Goal: Task Accomplishment & Management: Use online tool/utility

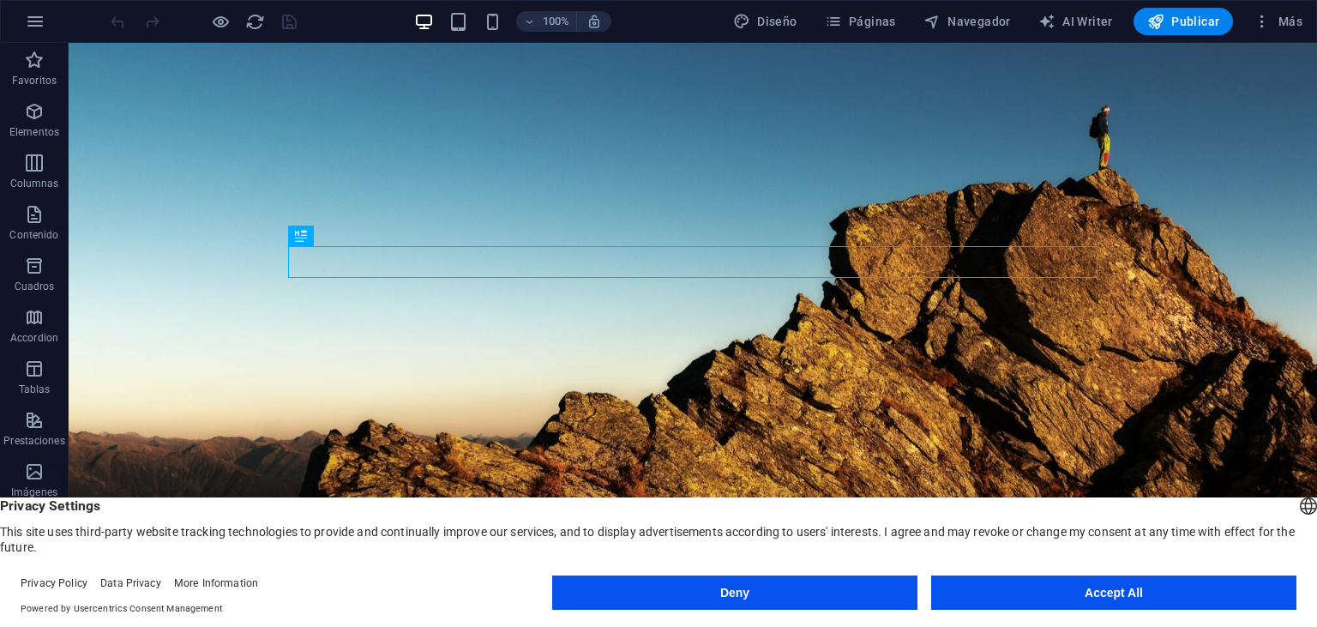
click at [1123, 600] on button "Accept All" at bounding box center [1113, 592] width 365 height 34
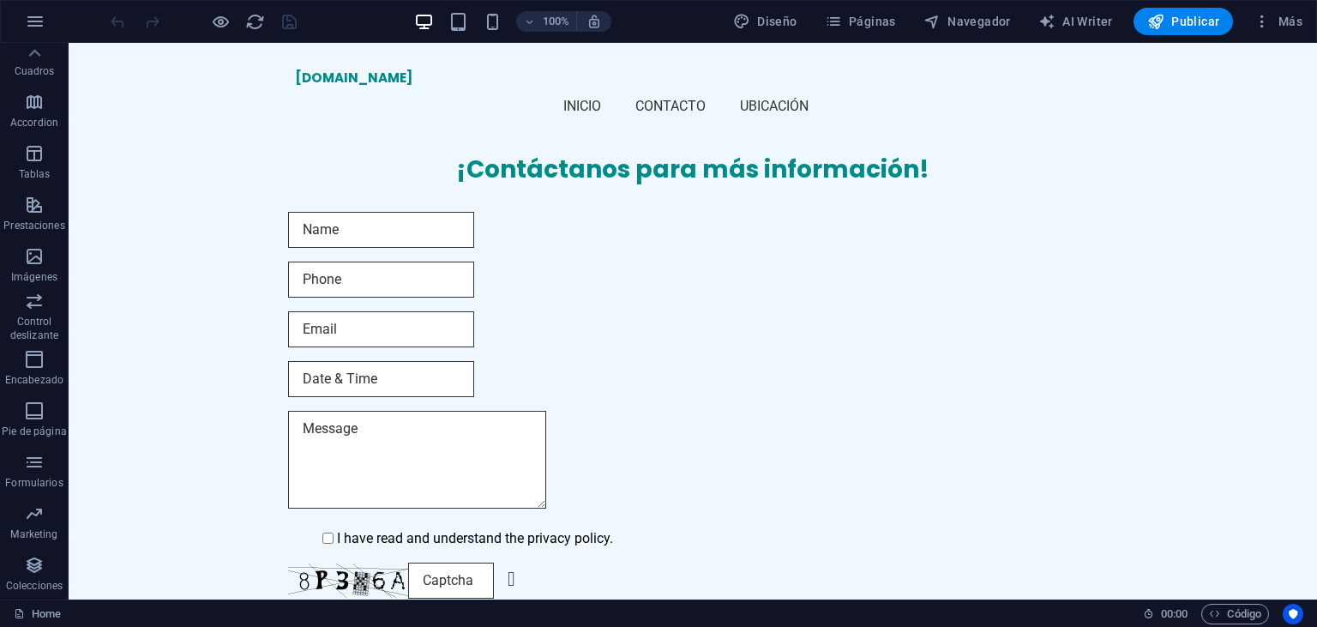
scroll to position [847, 0]
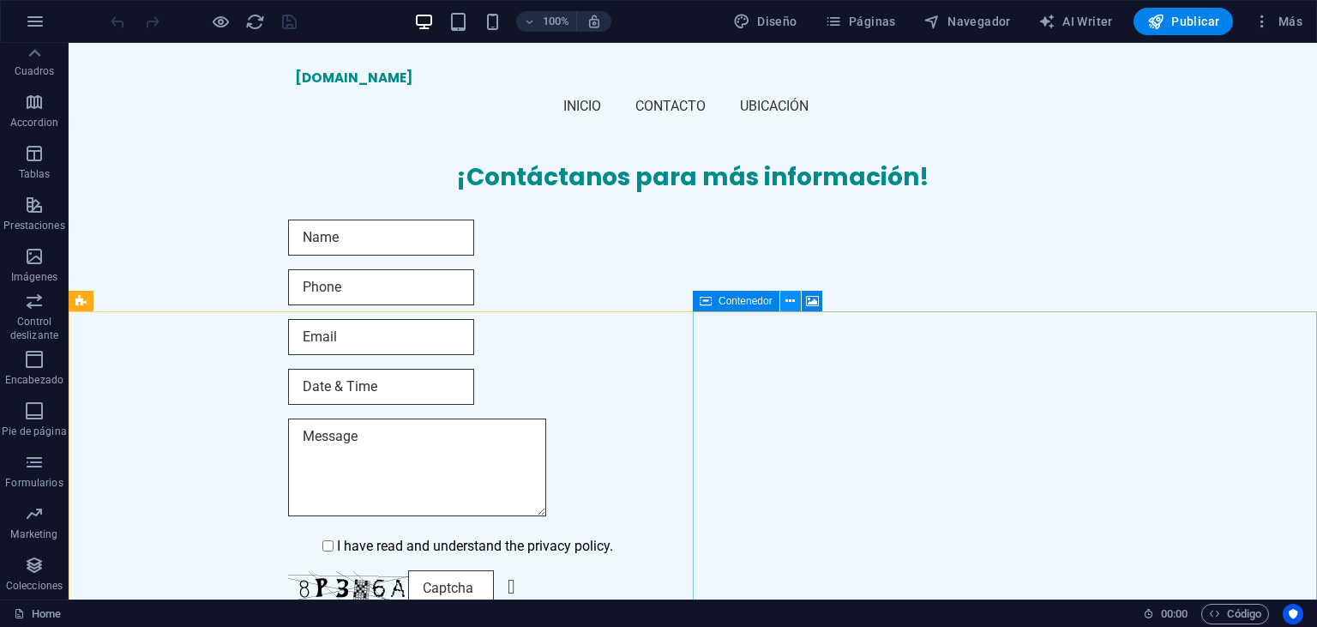
click at [790, 302] on icon at bounding box center [789, 301] width 9 height 18
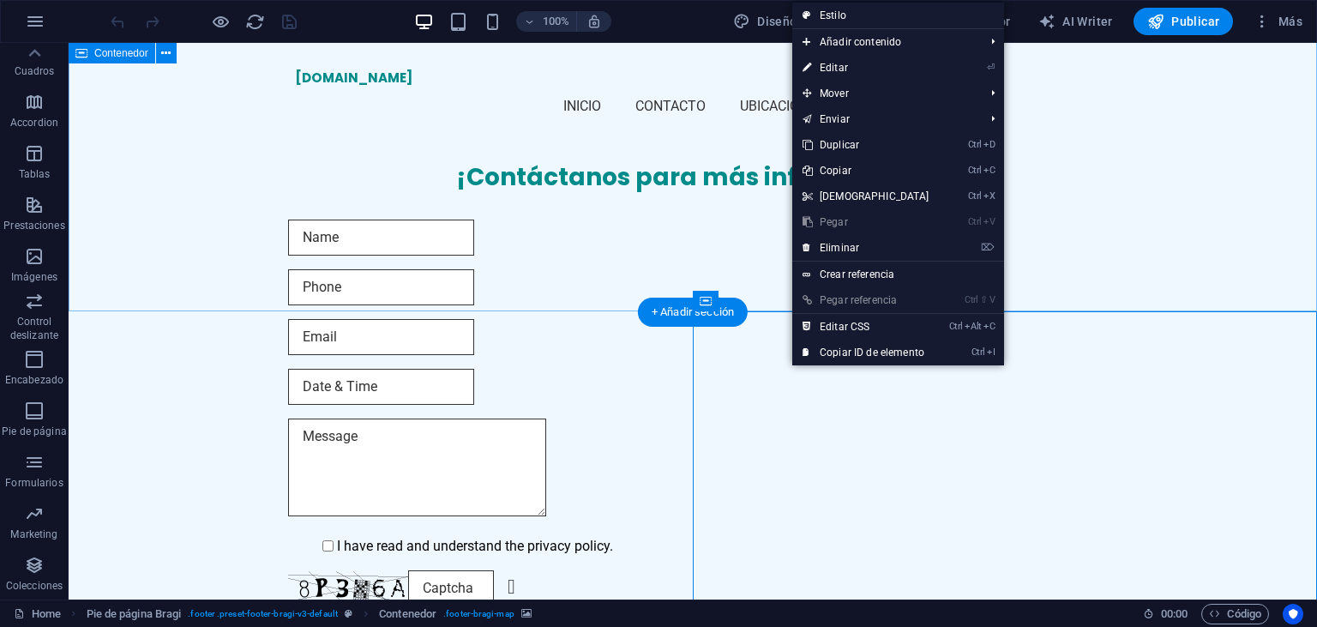
click at [444, 286] on div "¡Contáctanos para más información! I have read and understand the privacy polic…" at bounding box center [693, 408] width 1248 height 630
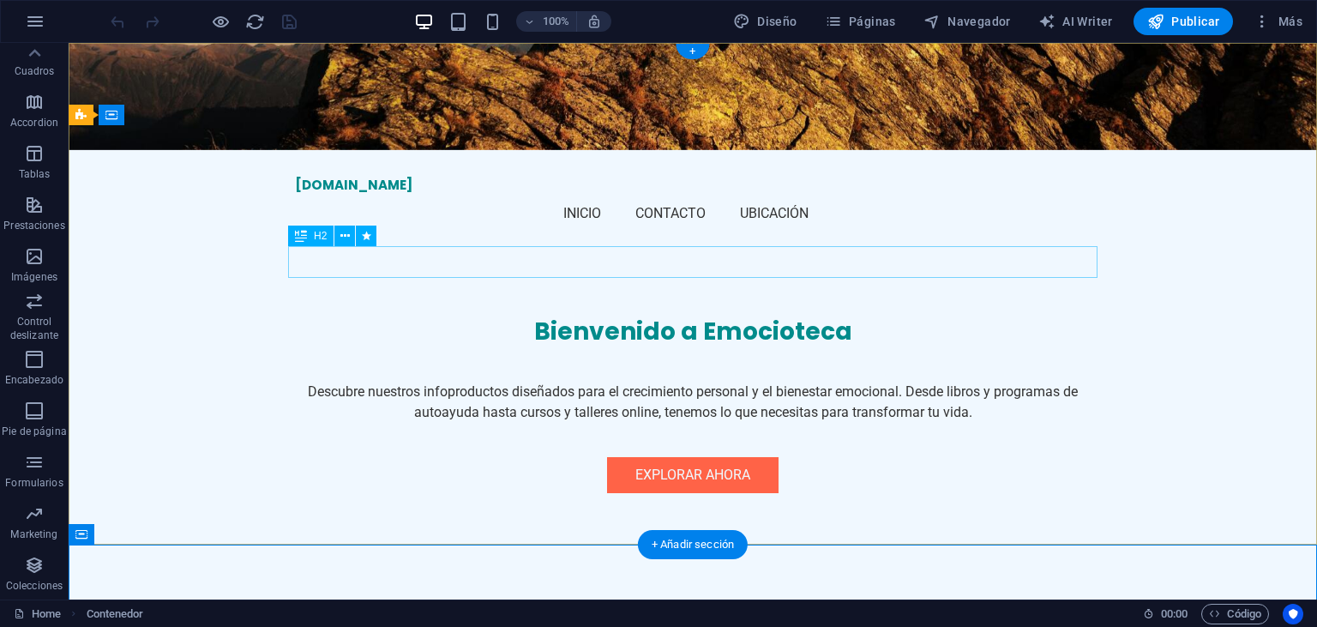
scroll to position [0, 0]
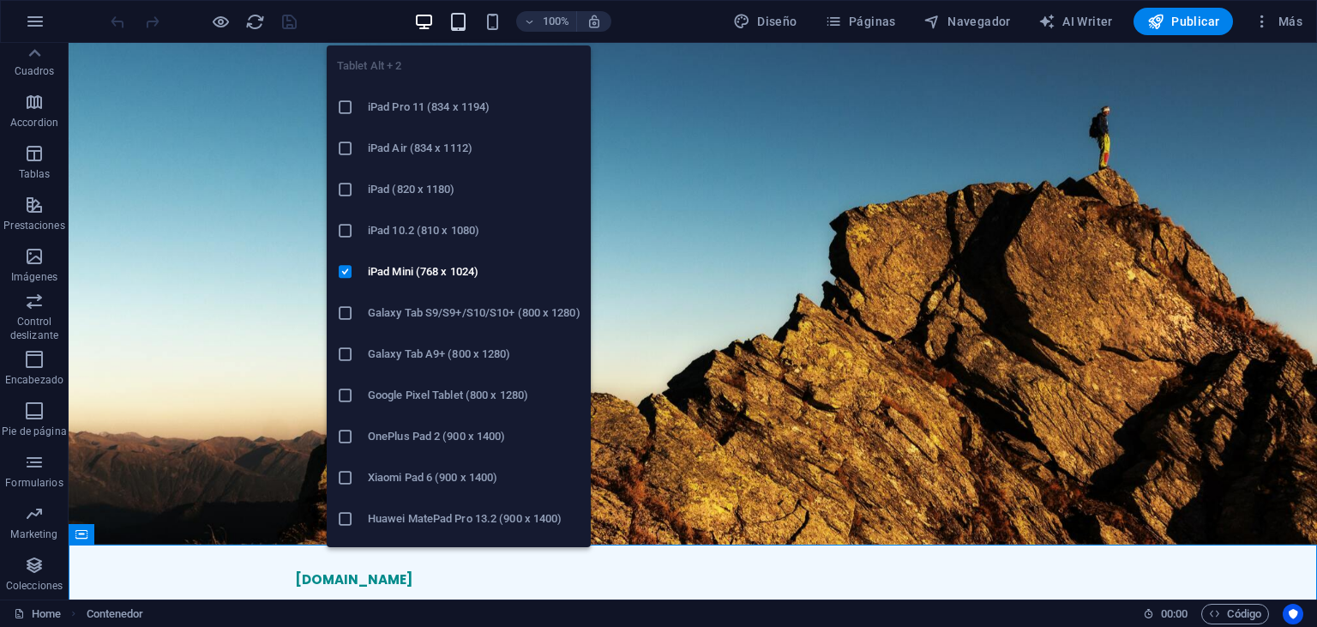
click at [464, 18] on icon "button" at bounding box center [458, 22] width 20 height 20
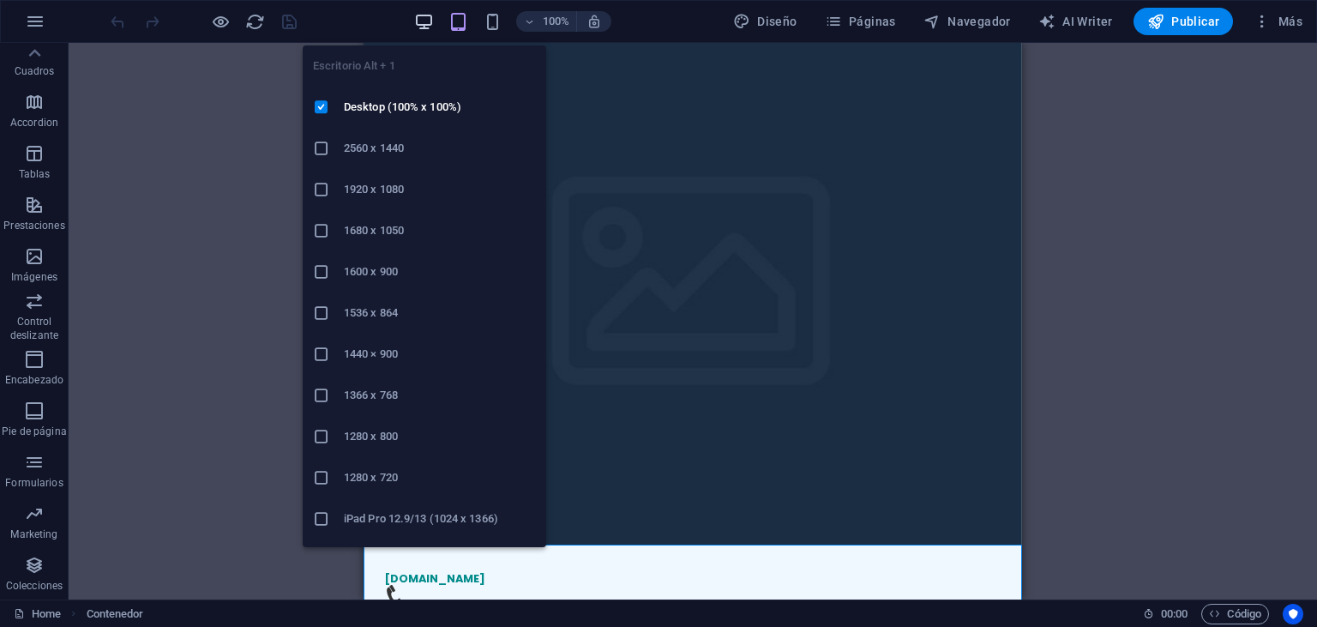
click at [427, 22] on icon "button" at bounding box center [424, 22] width 20 height 20
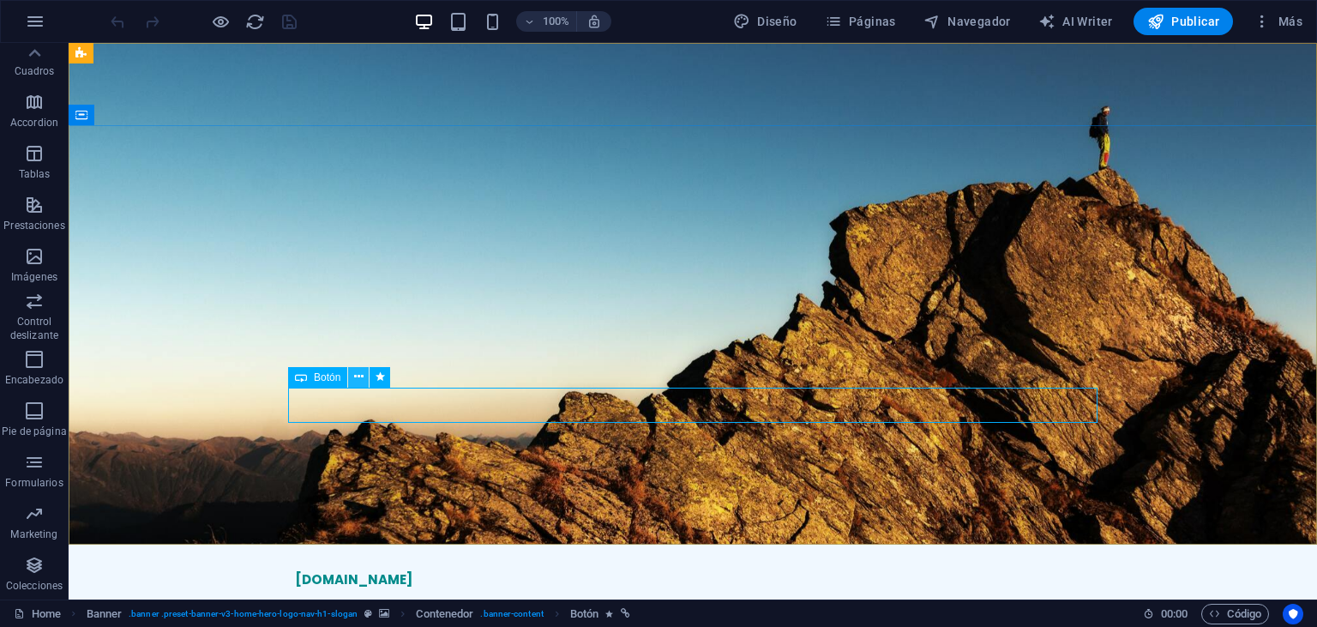
click at [358, 377] on icon at bounding box center [358, 377] width 9 height 18
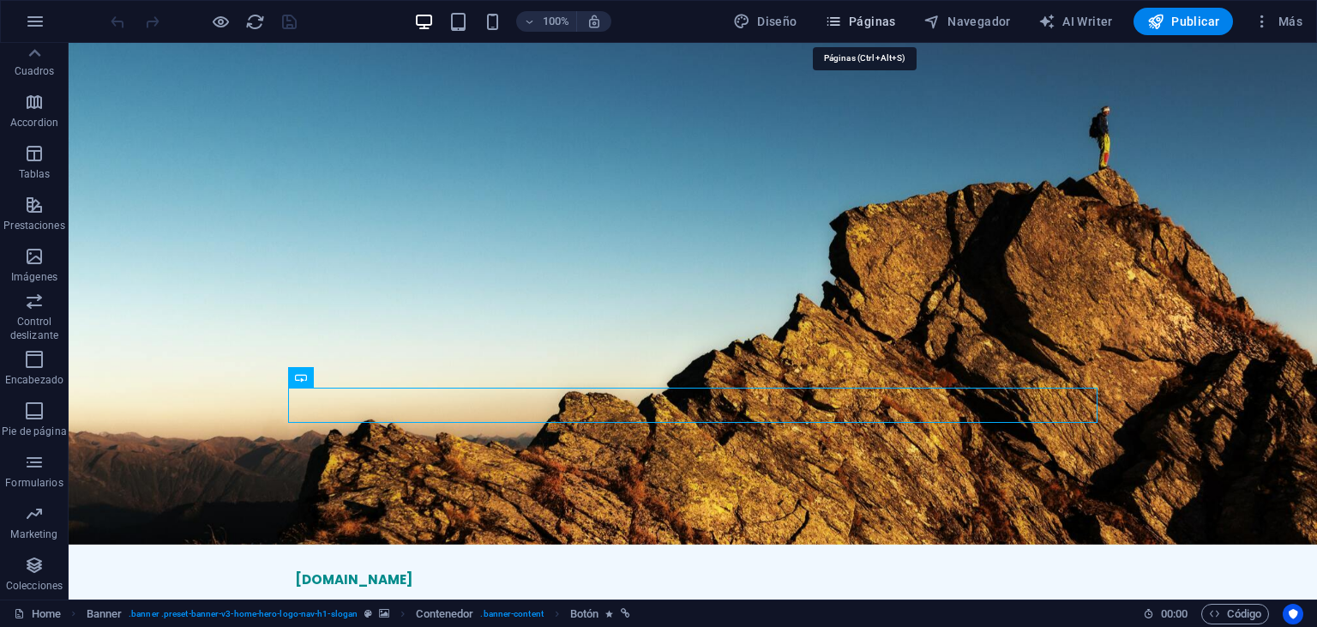
click at [867, 22] on span "Páginas" at bounding box center [860, 21] width 71 height 17
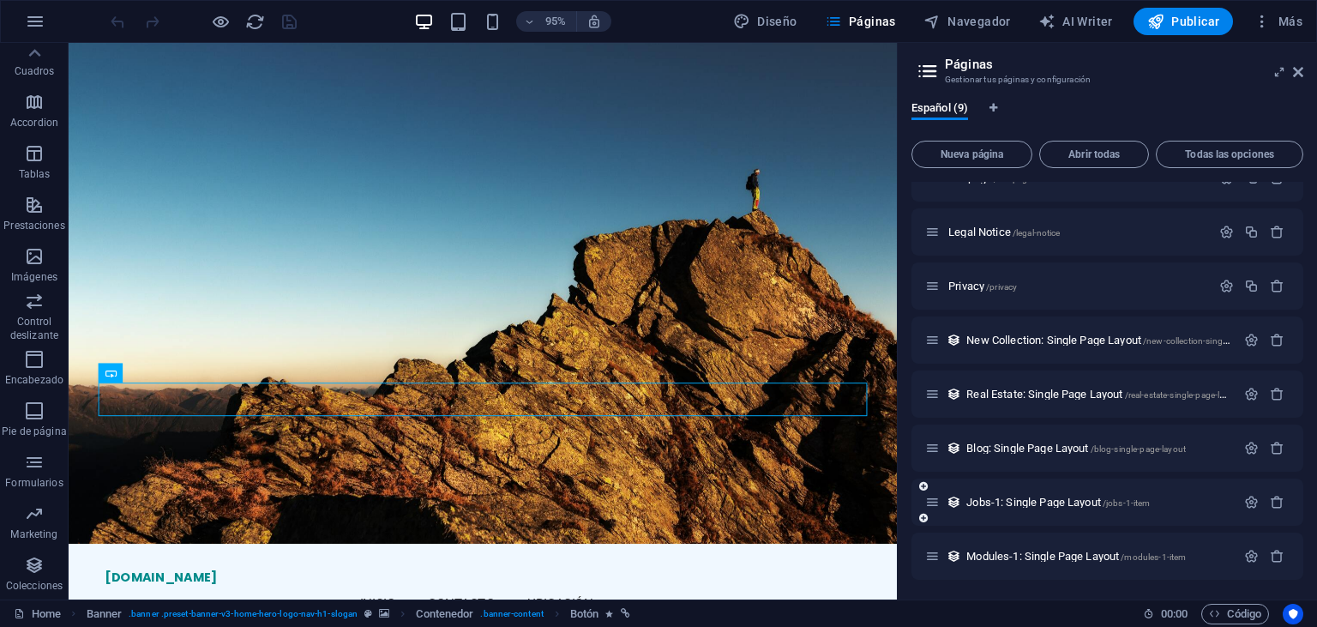
scroll to position [82, 0]
click at [375, 58] on icon at bounding box center [370, 59] width 9 height 17
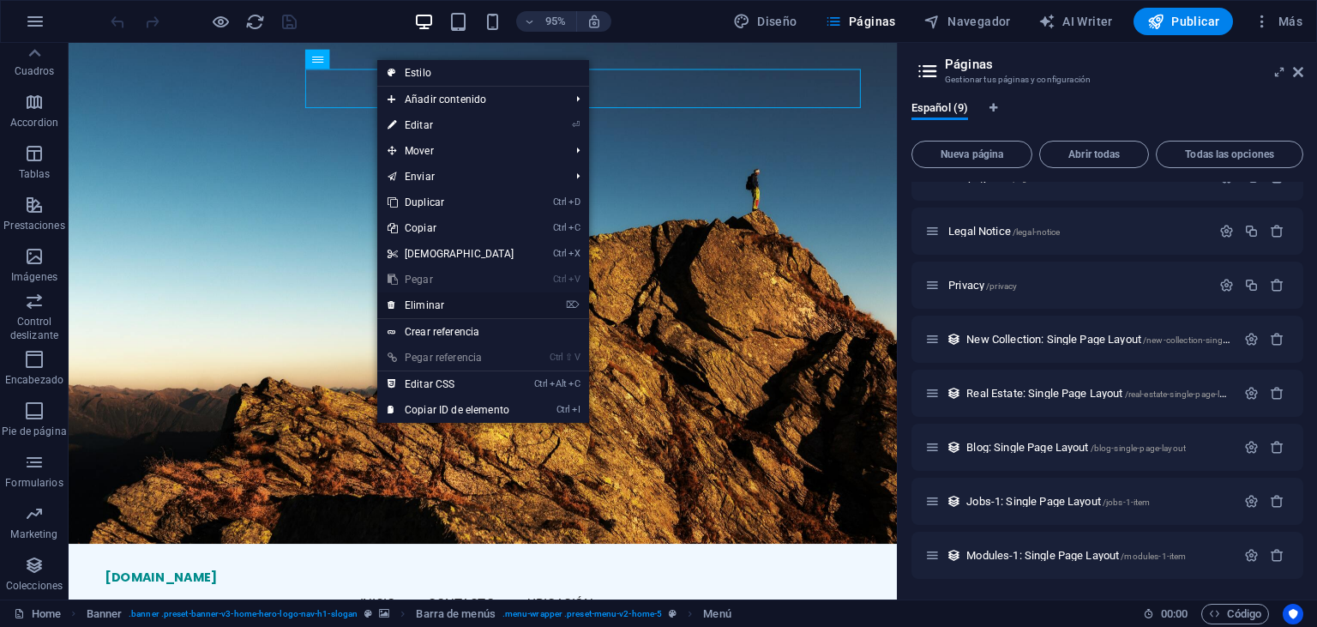
click at [434, 303] on link "⌦ Eliminar" at bounding box center [450, 305] width 147 height 26
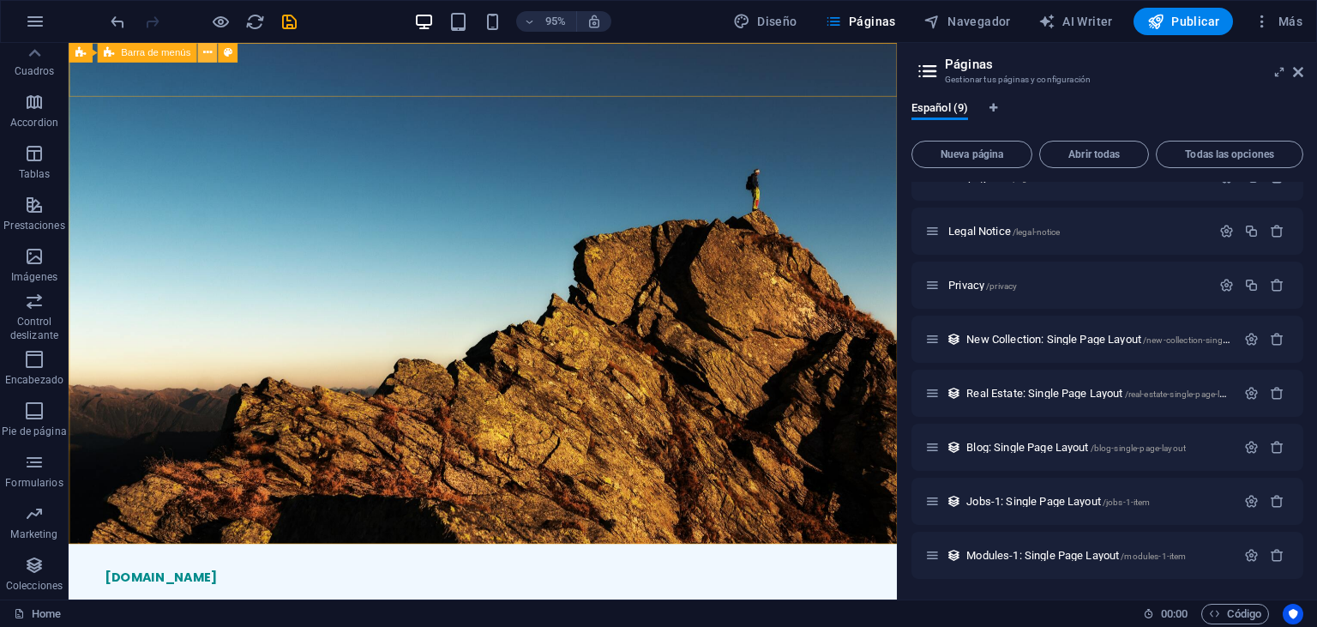
click at [209, 53] on icon at bounding box center [207, 52] width 9 height 17
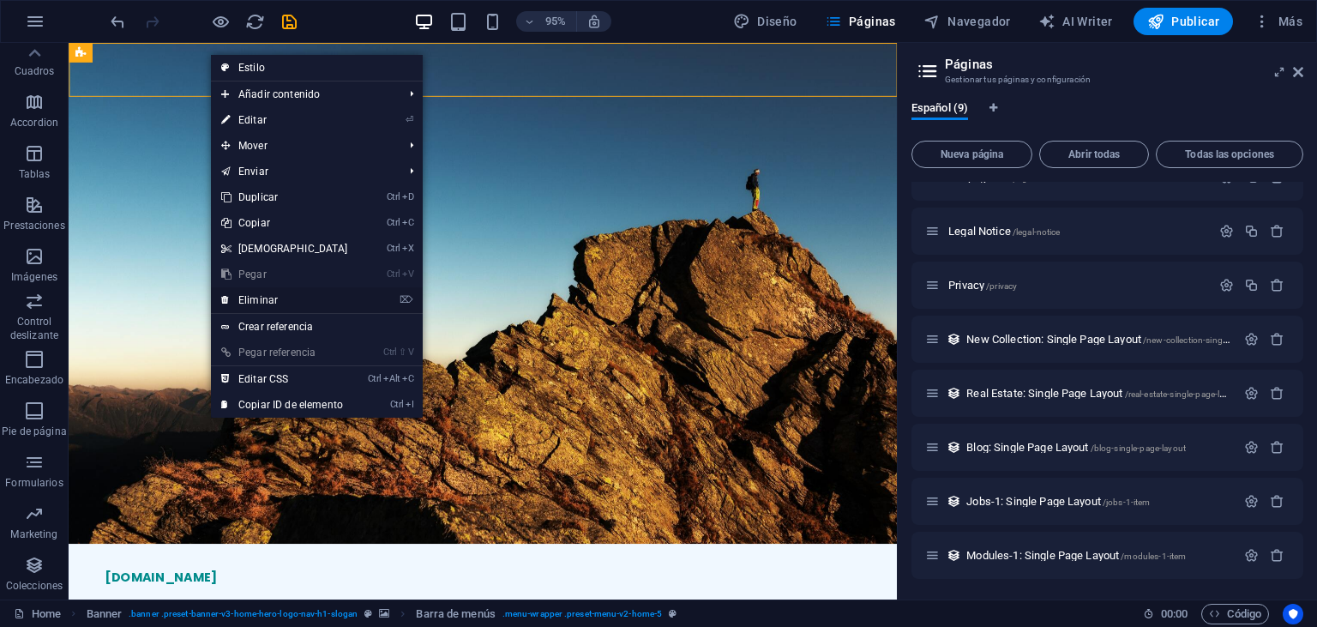
click at [300, 299] on link "⌦ Eliminar" at bounding box center [284, 300] width 147 height 26
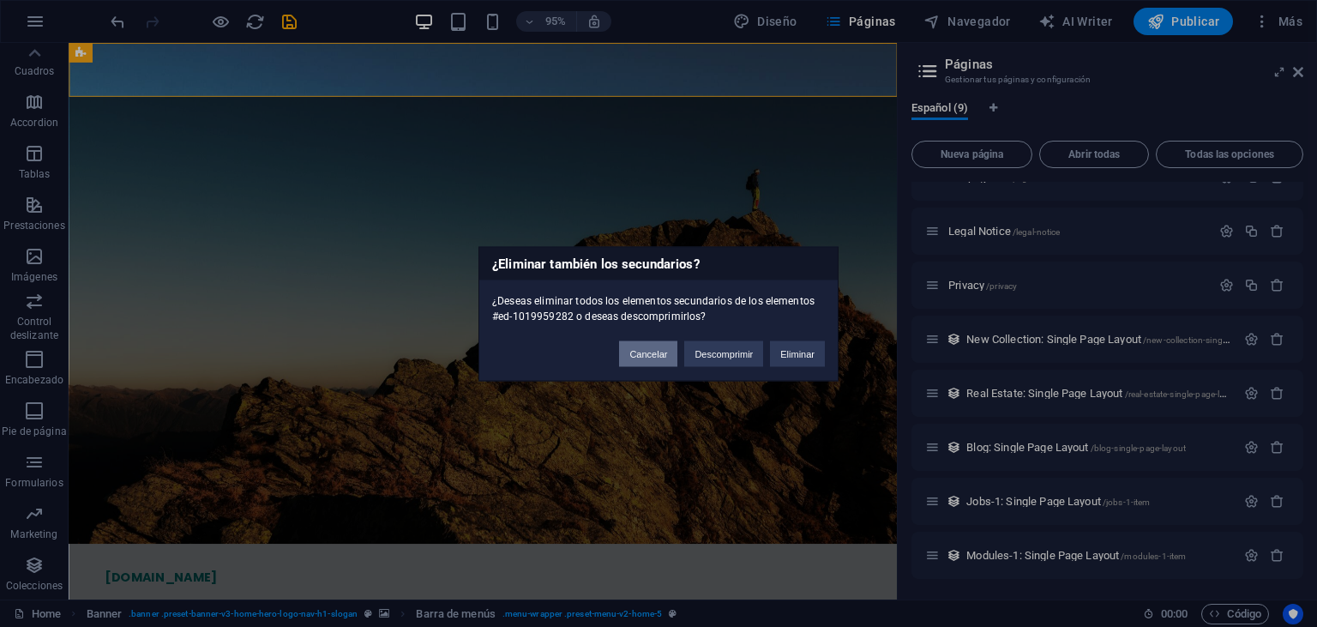
click at [655, 356] on button "Cancelar" at bounding box center [648, 353] width 58 height 26
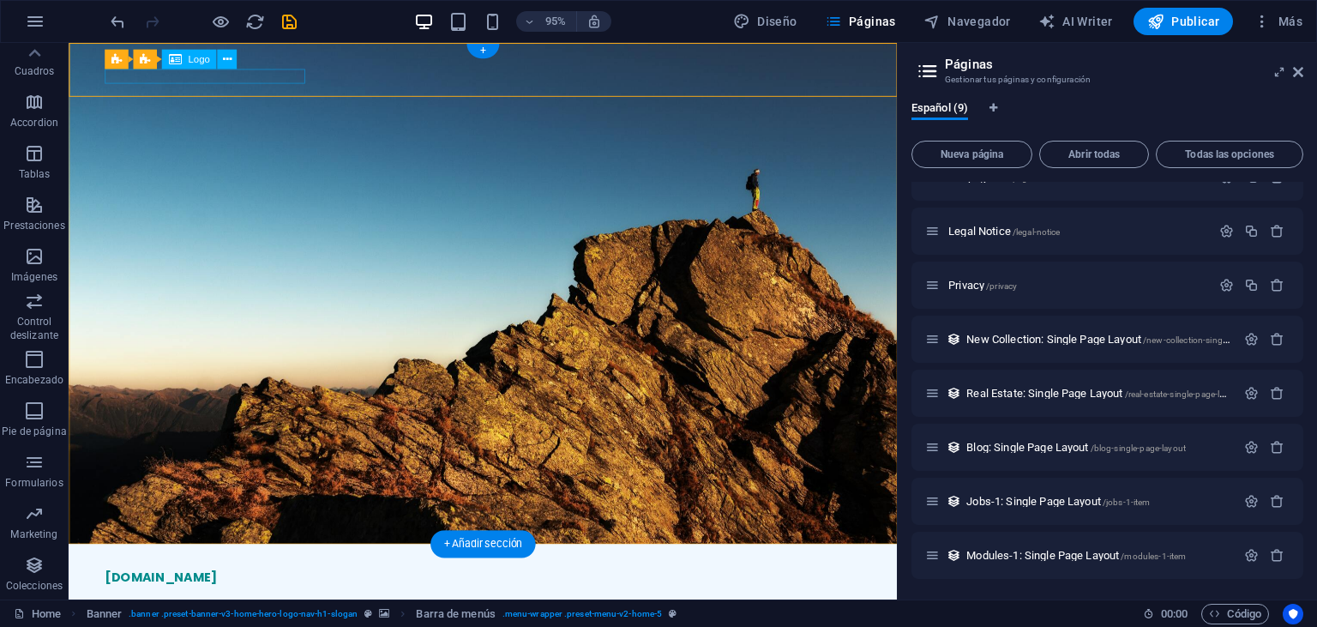
click at [263, 597] on div "[DOMAIN_NAME]" at bounding box center [504, 604] width 795 height 15
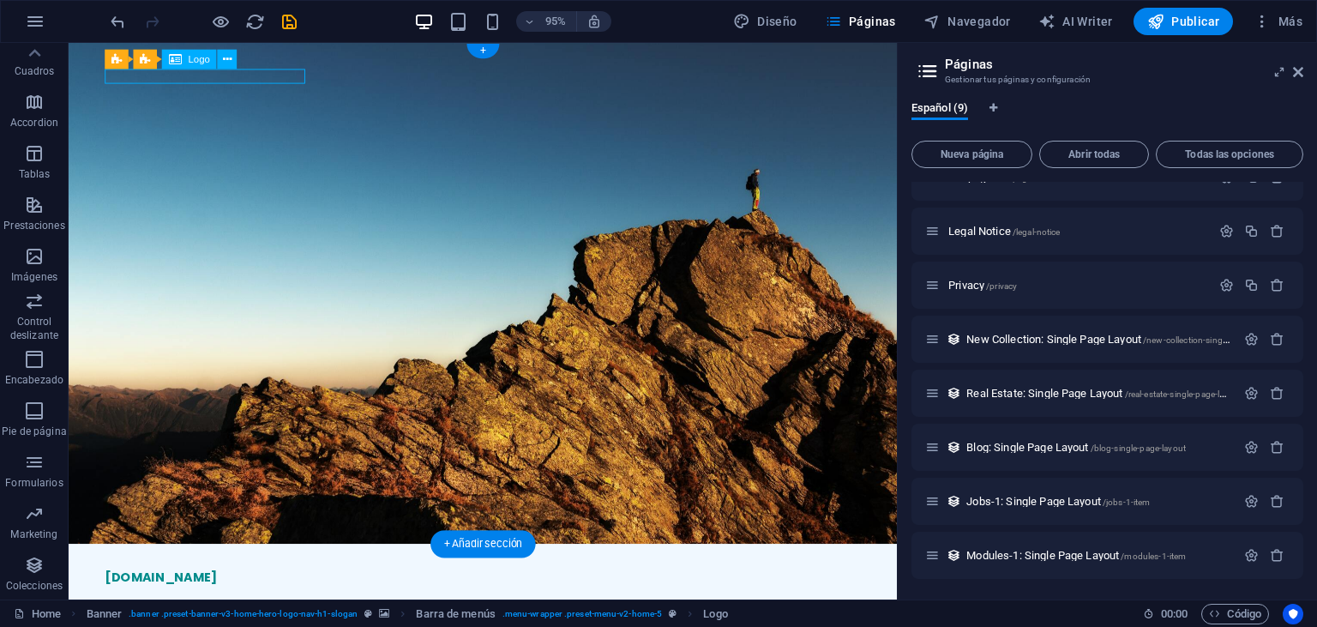
click at [263, 597] on div "[DOMAIN_NAME]" at bounding box center [504, 604] width 795 height 15
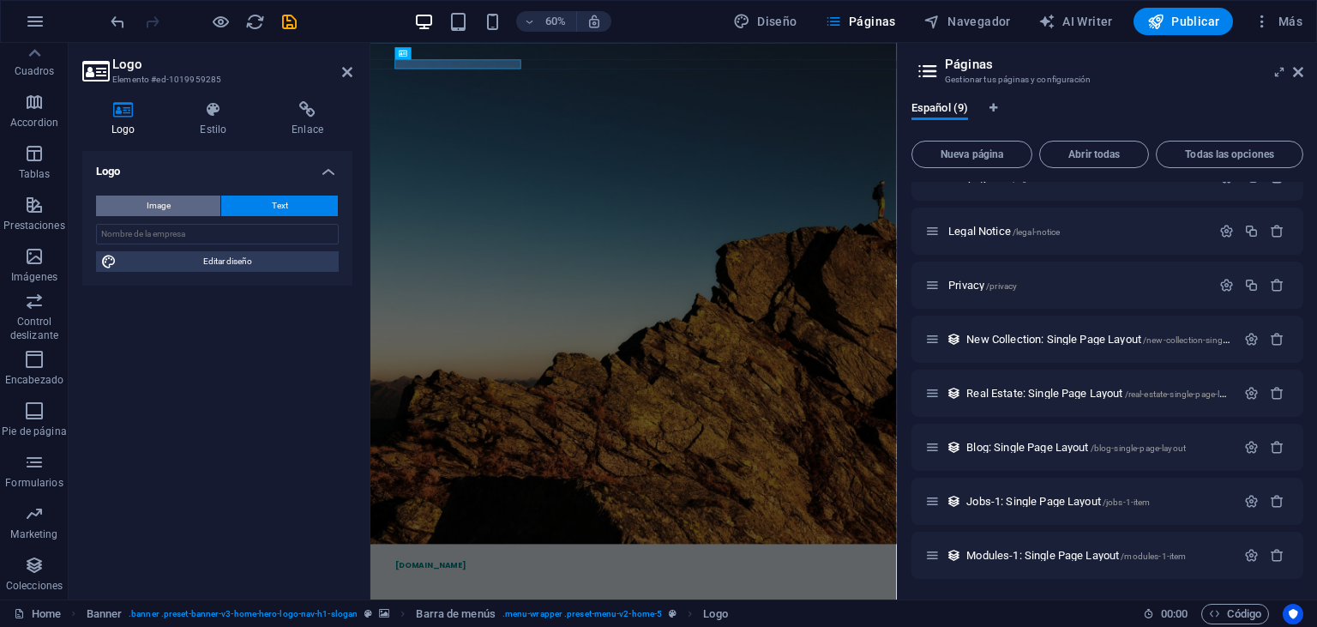
click at [166, 209] on span "Image" at bounding box center [159, 205] width 24 height 21
select select "DISABLED_OPTION_VALUE"
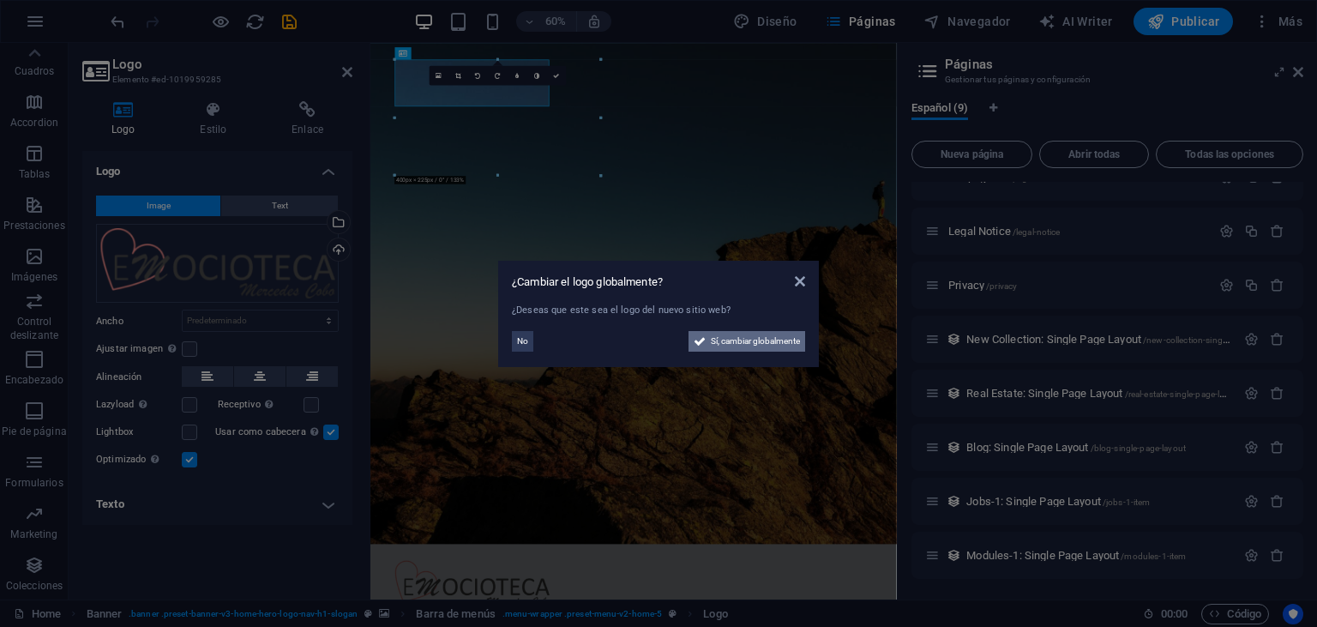
click at [755, 345] on span "Sí, cambiar globalmente" at bounding box center [755, 341] width 89 height 21
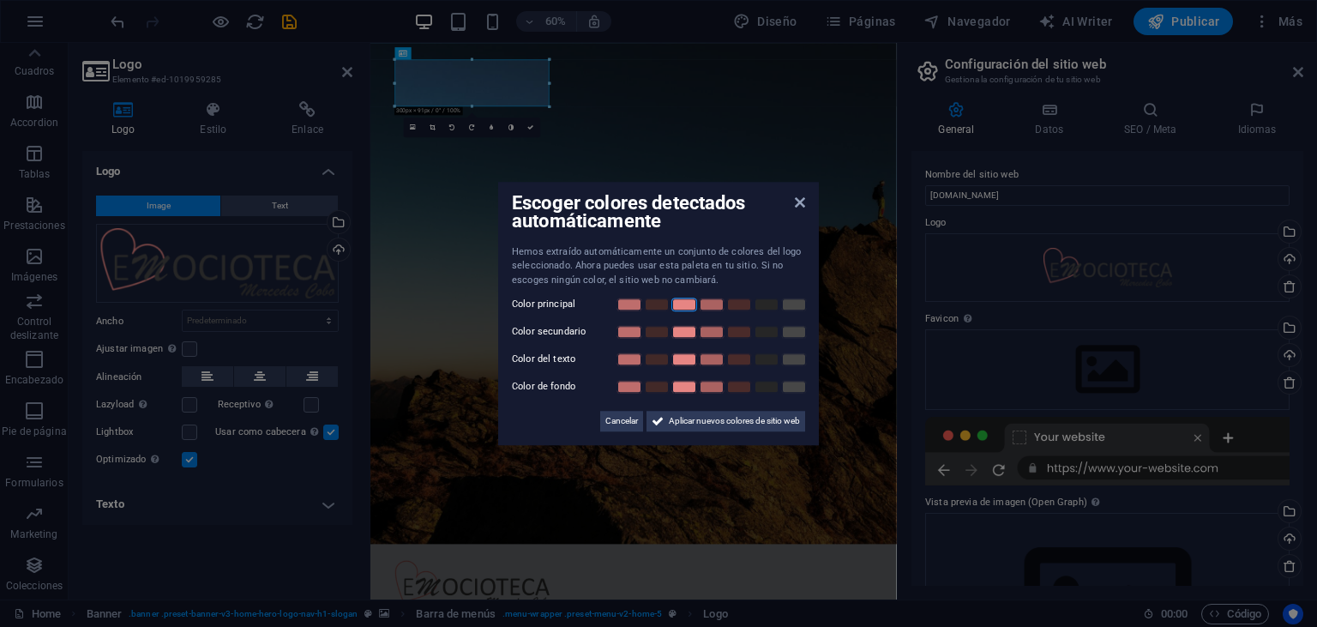
click at [685, 304] on link at bounding box center [684, 304] width 26 height 14
click at [770, 358] on link at bounding box center [766, 359] width 26 height 14
click at [795, 387] on link at bounding box center [794, 387] width 26 height 14
click at [791, 386] on link at bounding box center [794, 387] width 26 height 14
click at [751, 420] on span "Aplicar nuevos colores de sitio web" at bounding box center [734, 421] width 131 height 21
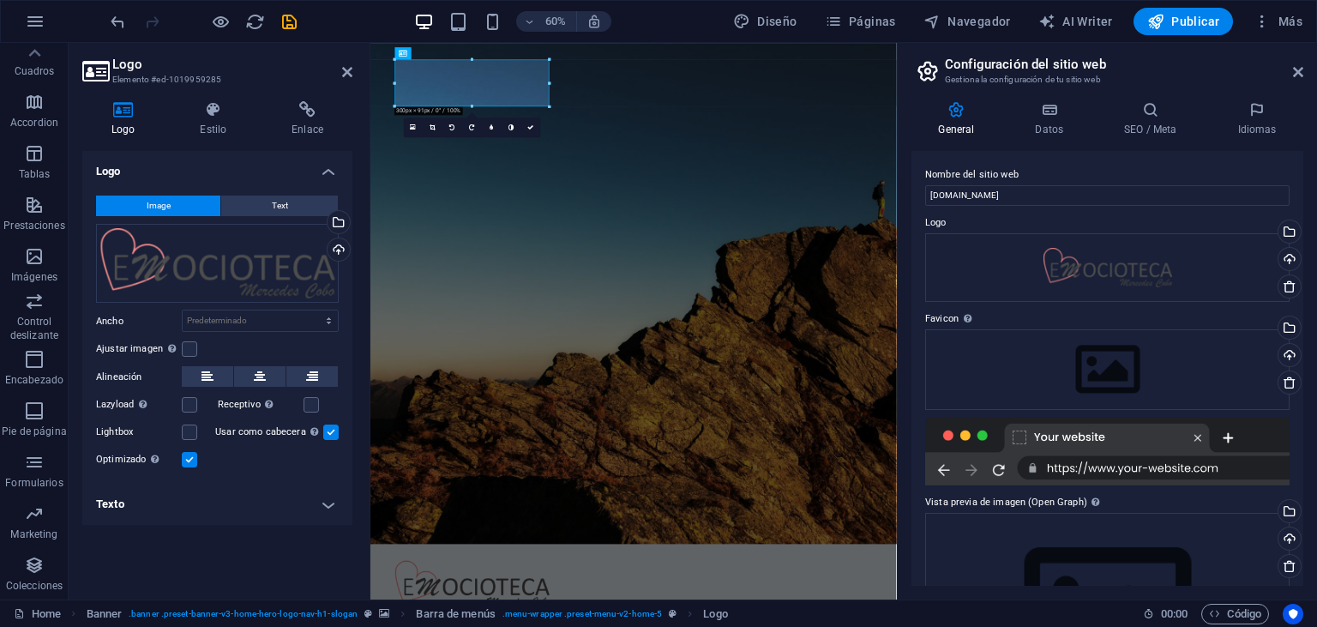
click at [329, 507] on h4 "Texto" at bounding box center [217, 503] width 270 height 41
click at [341, 74] on header "Logo Elemento #ed-1019959285" at bounding box center [217, 65] width 270 height 45
drag, startPoint x: 348, startPoint y: 71, endPoint x: 295, endPoint y: 32, distance: 66.2
click at [348, 71] on icon at bounding box center [347, 72] width 10 height 14
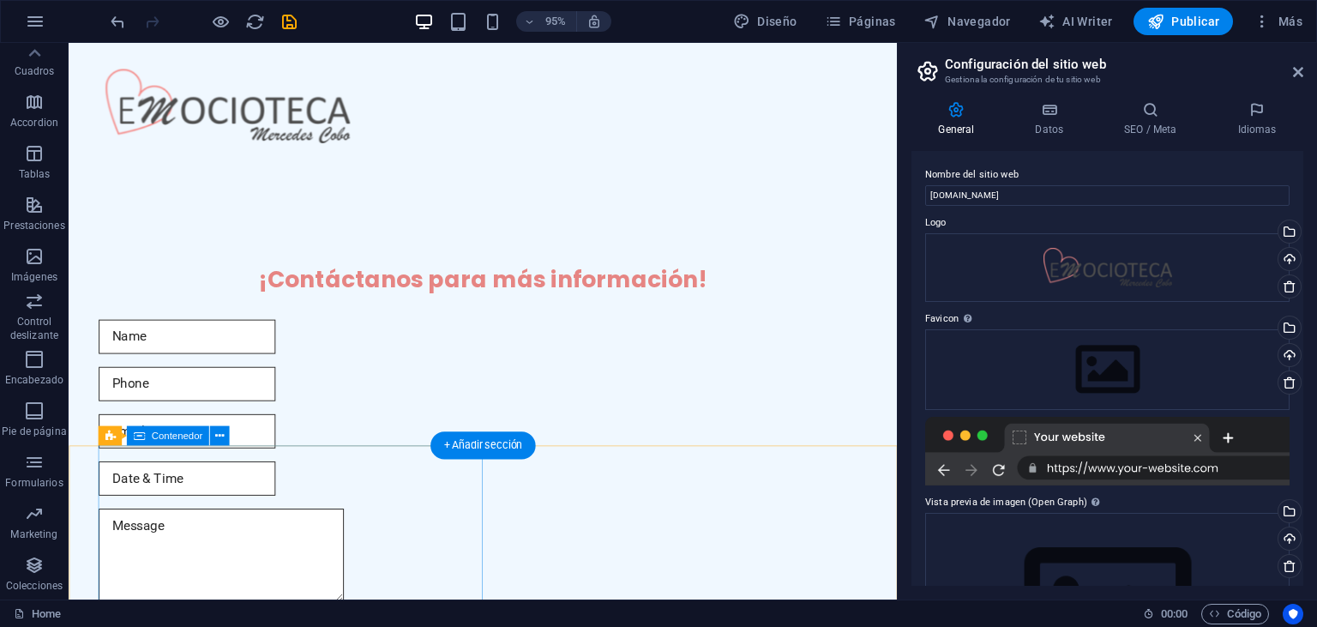
scroll to position [814, 0]
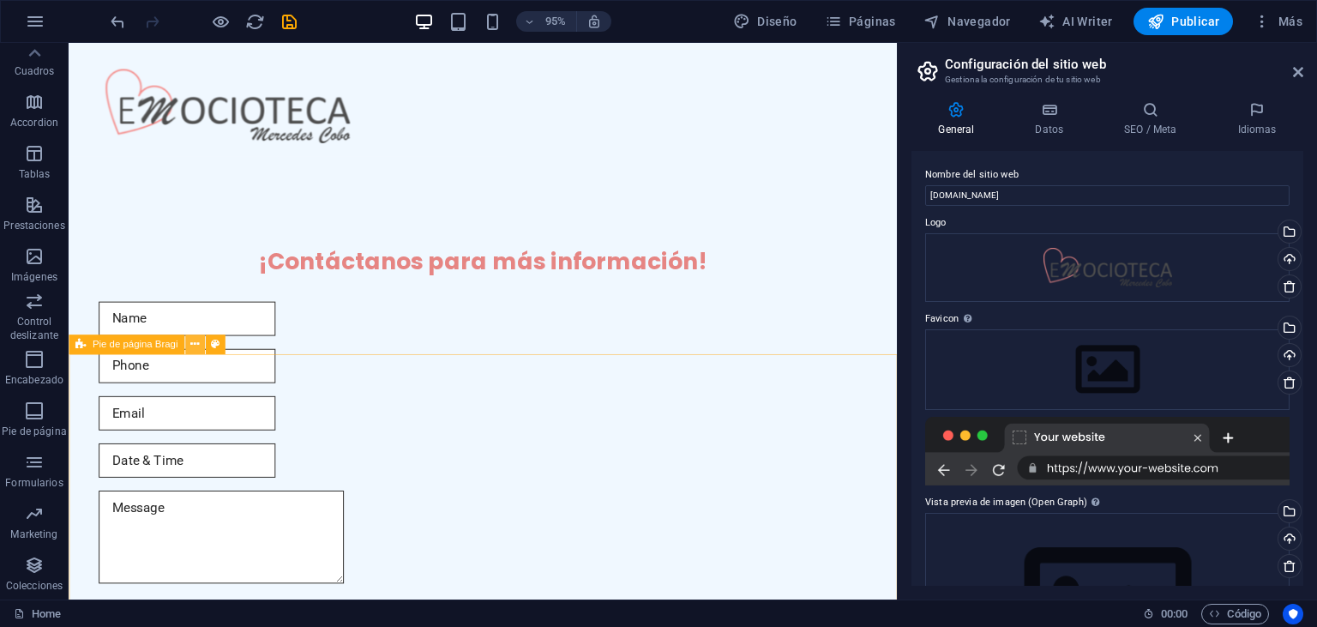
click at [197, 341] on icon at bounding box center [194, 344] width 9 height 17
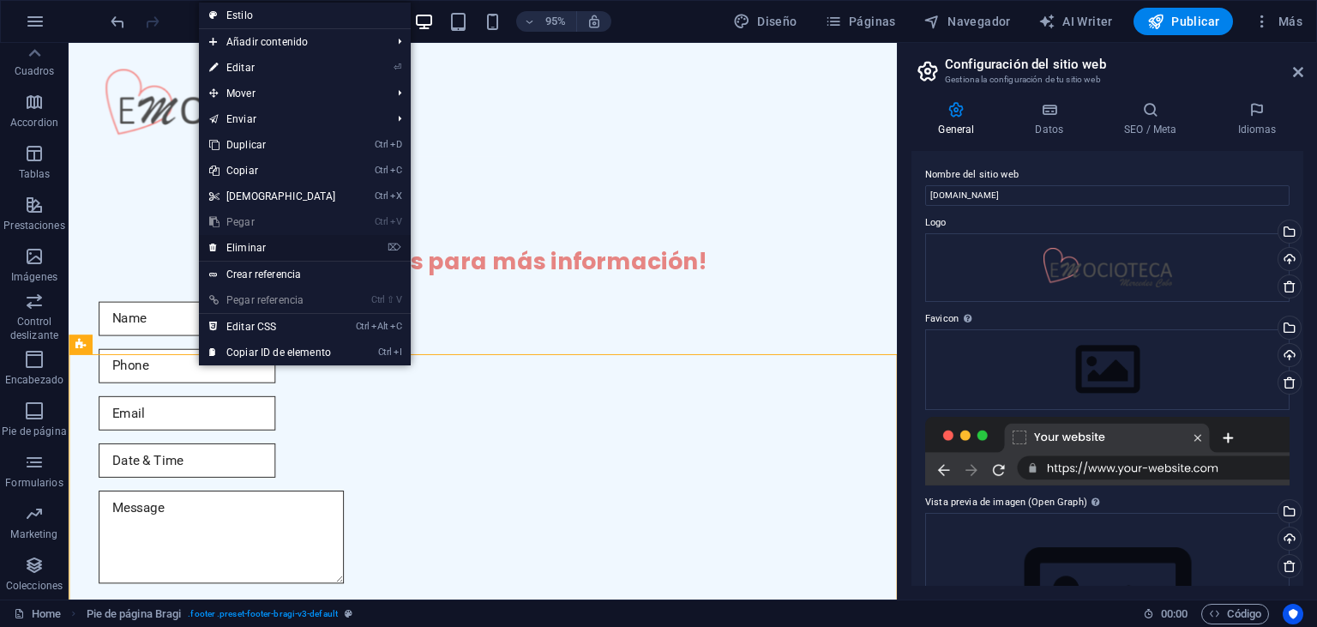
click at [259, 249] on link "⌦ Eliminar" at bounding box center [272, 248] width 147 height 26
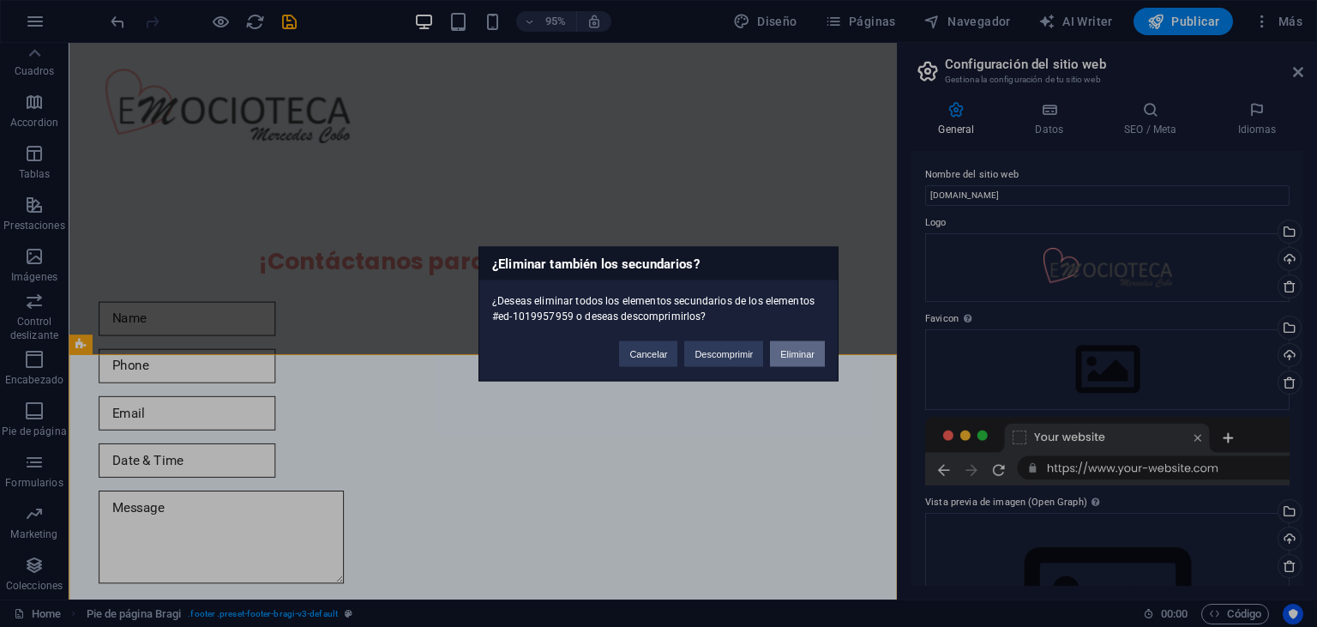
click at [797, 356] on button "Eliminar" at bounding box center [797, 353] width 55 height 26
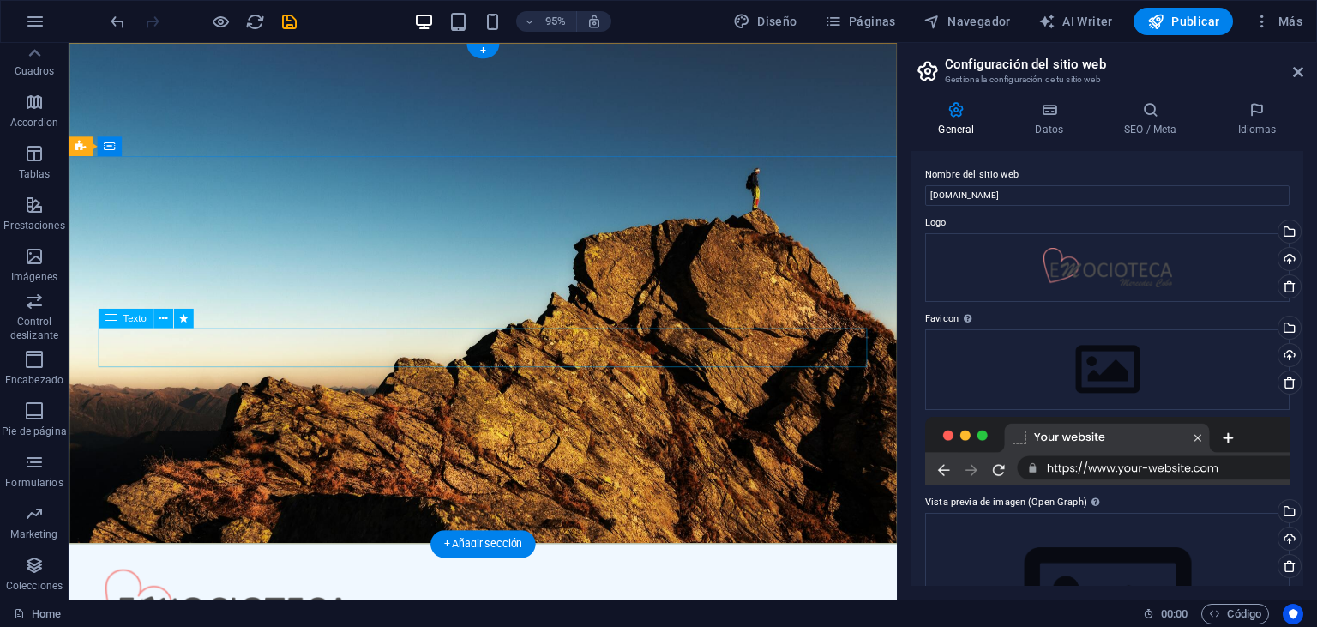
scroll to position [0, 0]
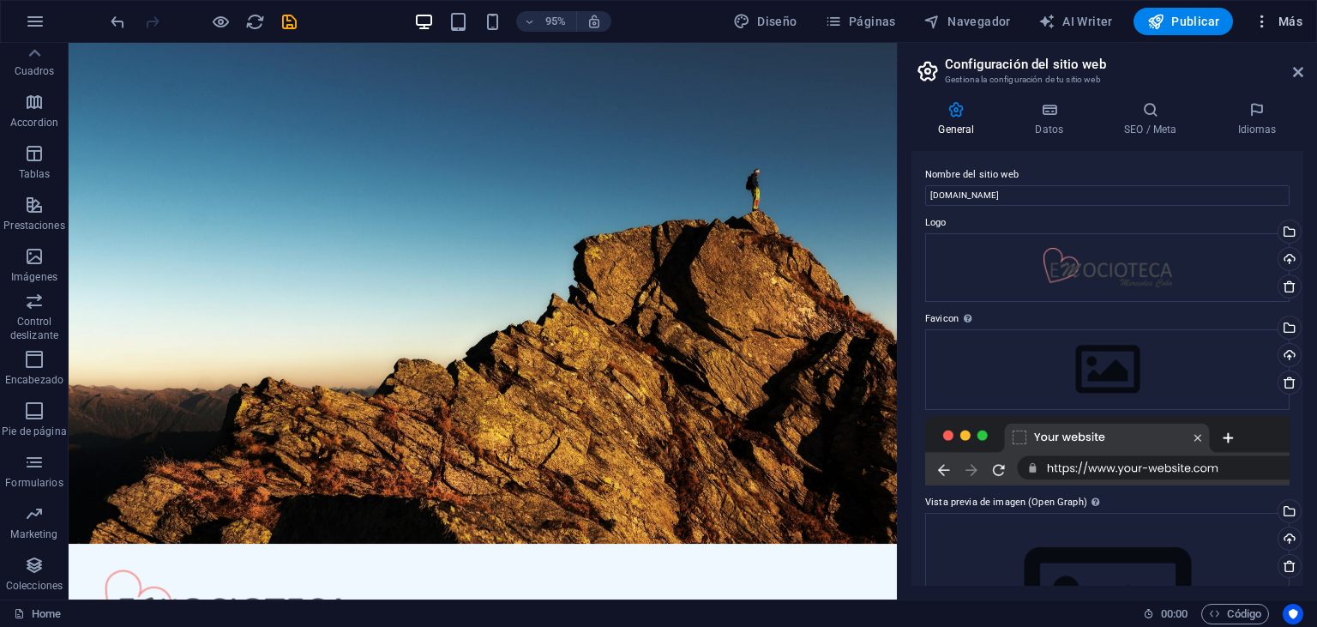
click at [1262, 24] on icon "button" at bounding box center [1261, 21] width 17 height 17
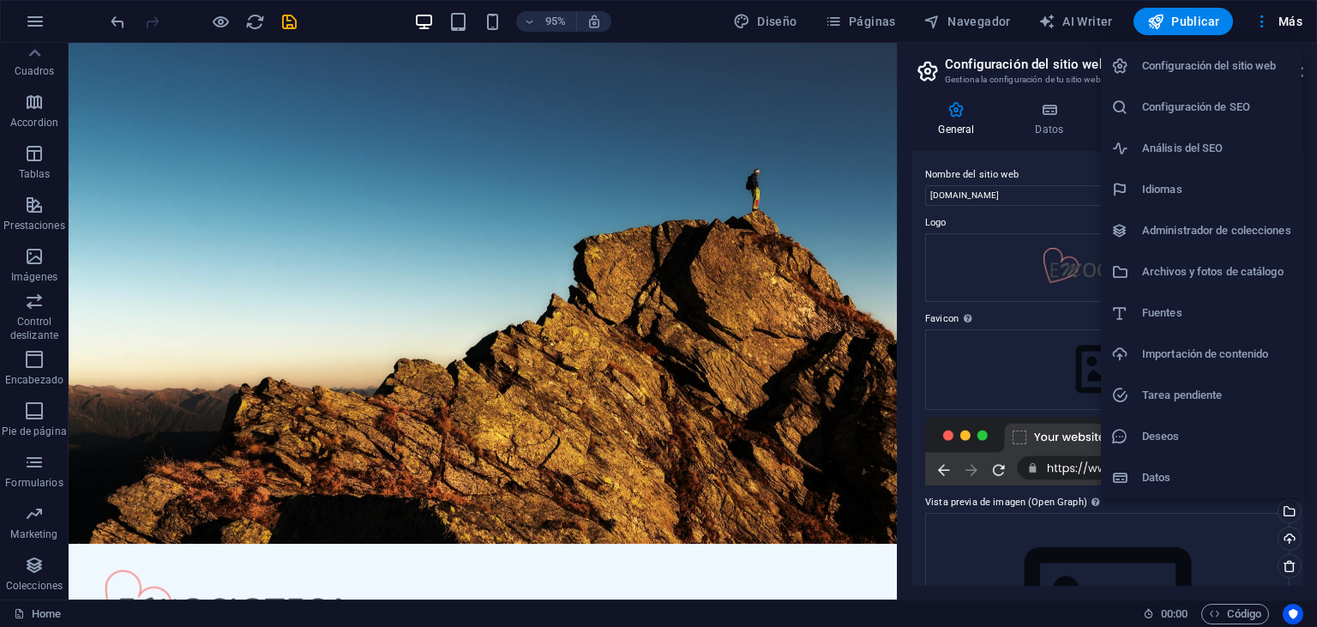
click at [1215, 614] on div at bounding box center [658, 313] width 1317 height 627
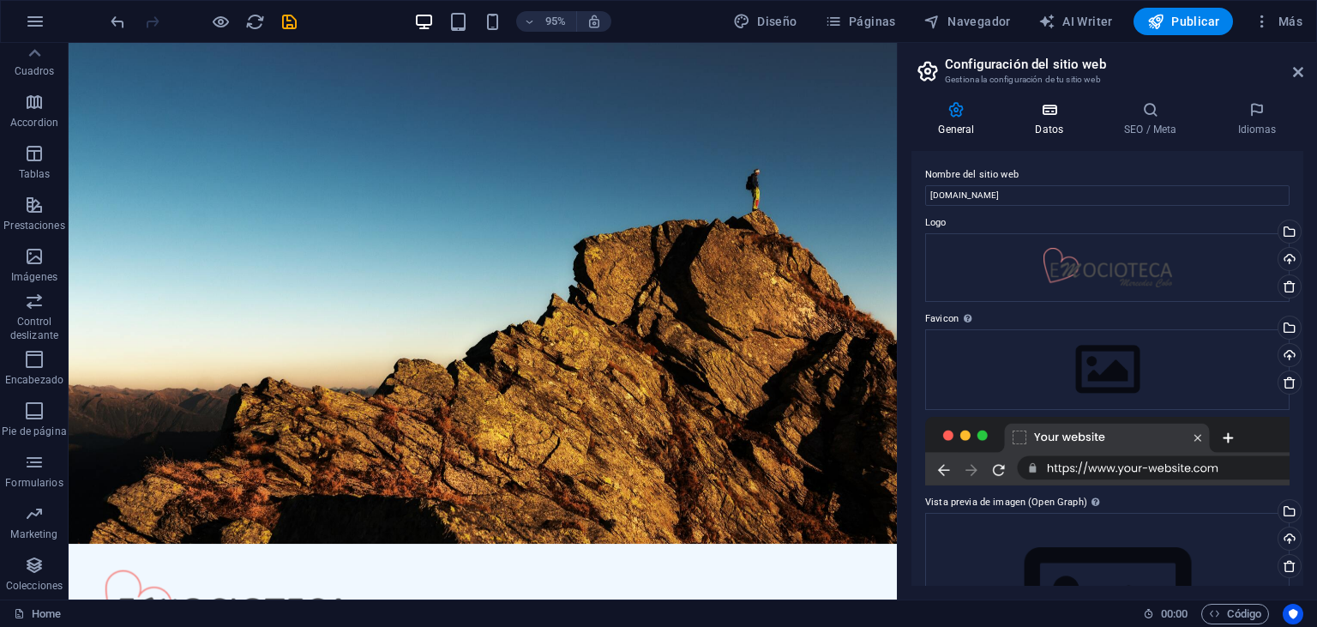
click at [1049, 113] on icon at bounding box center [1049, 109] width 82 height 17
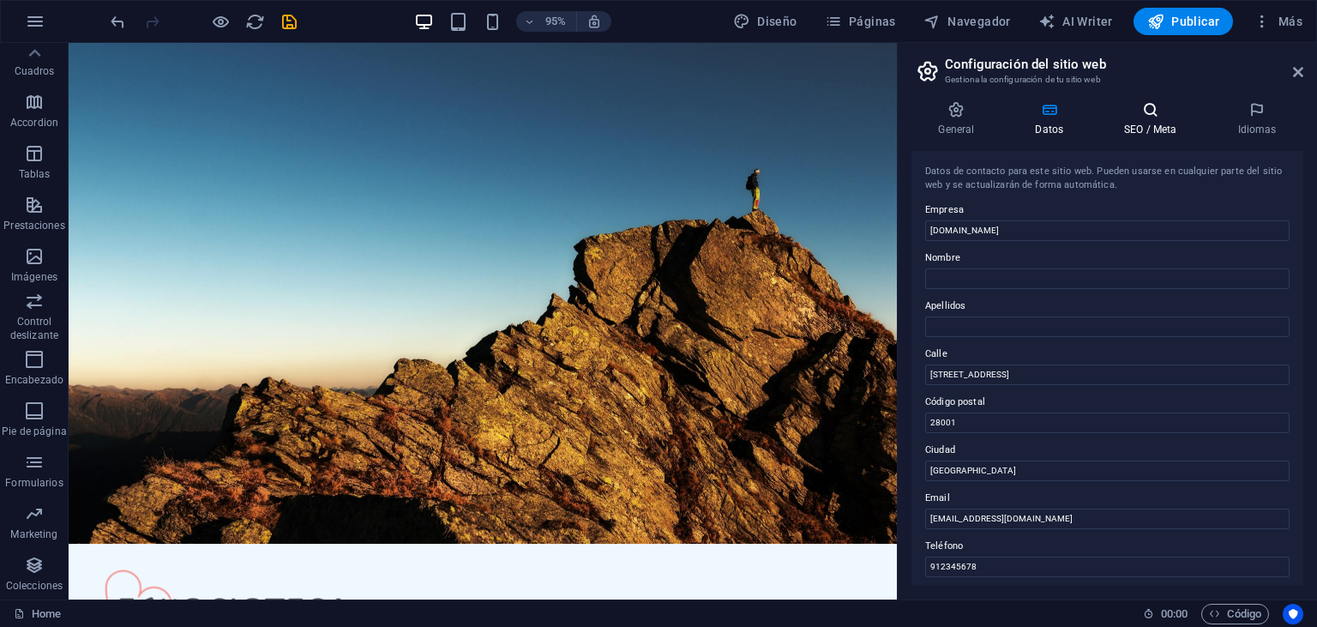
click at [1151, 117] on icon at bounding box center [1150, 109] width 106 height 17
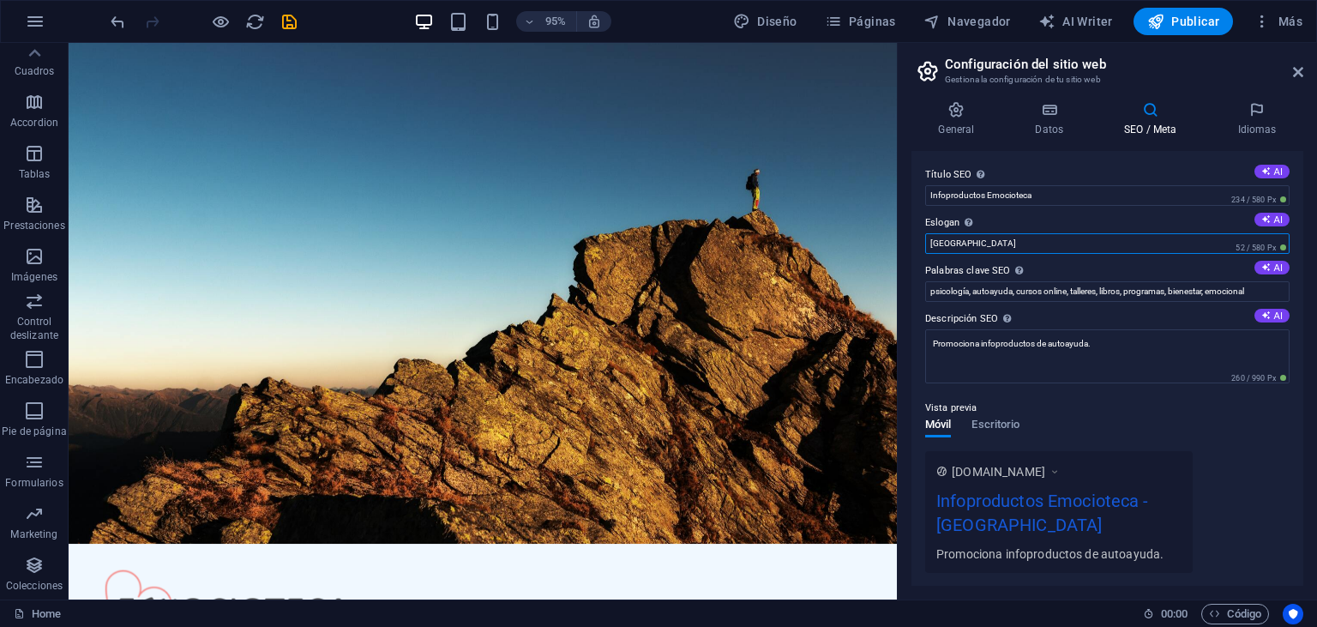
drag, startPoint x: 962, startPoint y: 243, endPoint x: 921, endPoint y: 242, distance: 41.2
click at [925, 242] on input "Berlin" at bounding box center [1107, 243] width 364 height 21
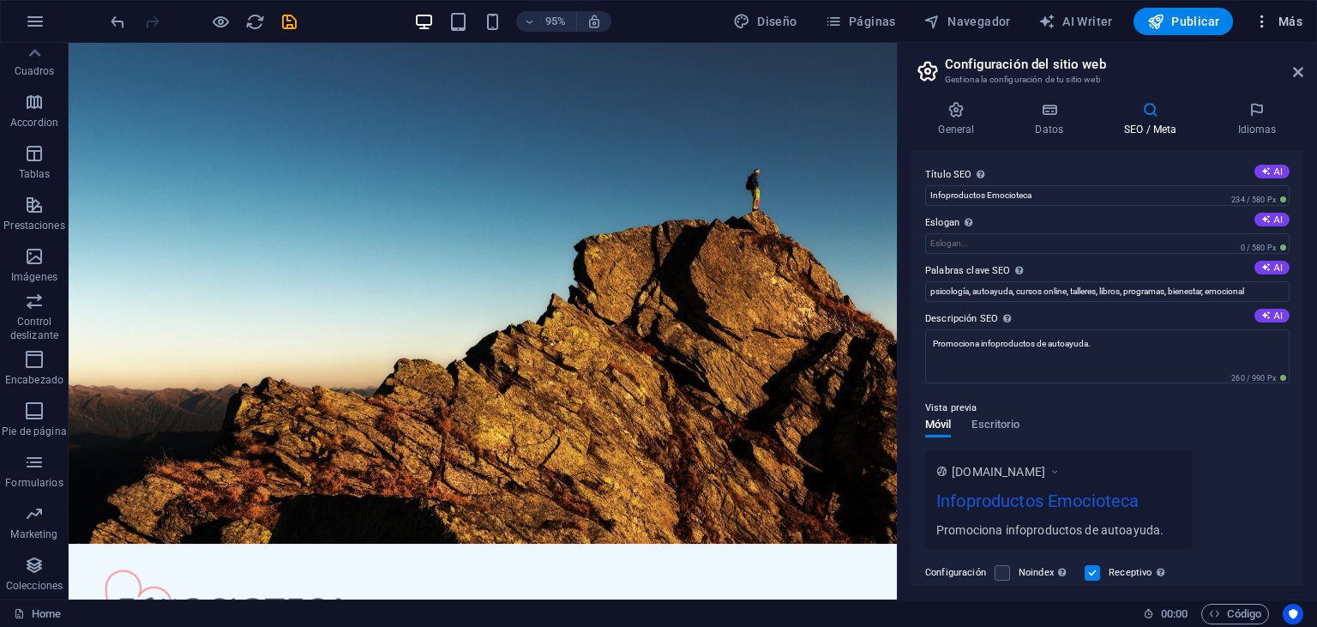
click at [1299, 25] on span "Más" at bounding box center [1277, 21] width 49 height 17
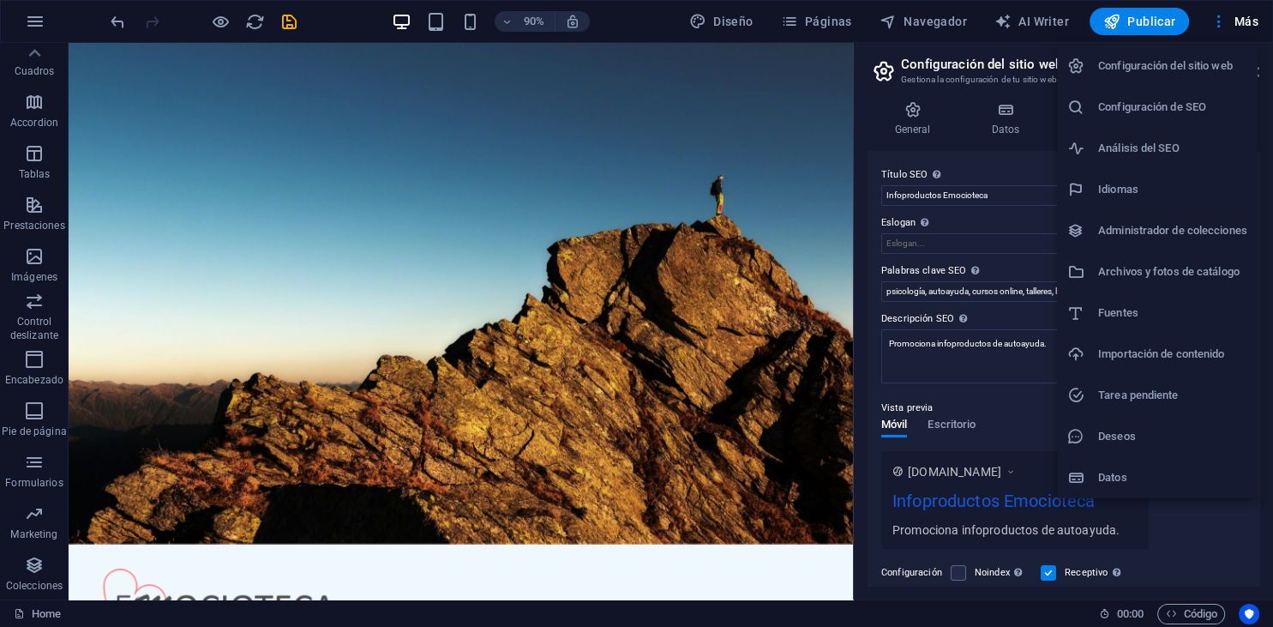
click at [812, 21] on div at bounding box center [636, 313] width 1273 height 627
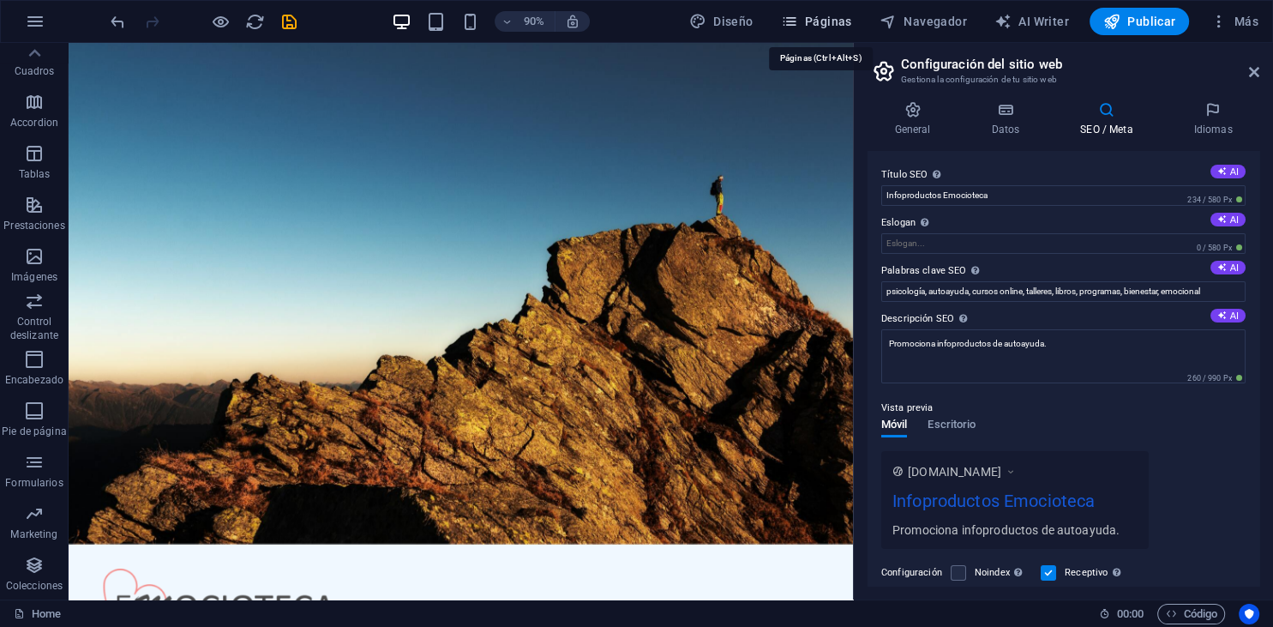
click at [806, 22] on span "Páginas" at bounding box center [816, 21] width 71 height 17
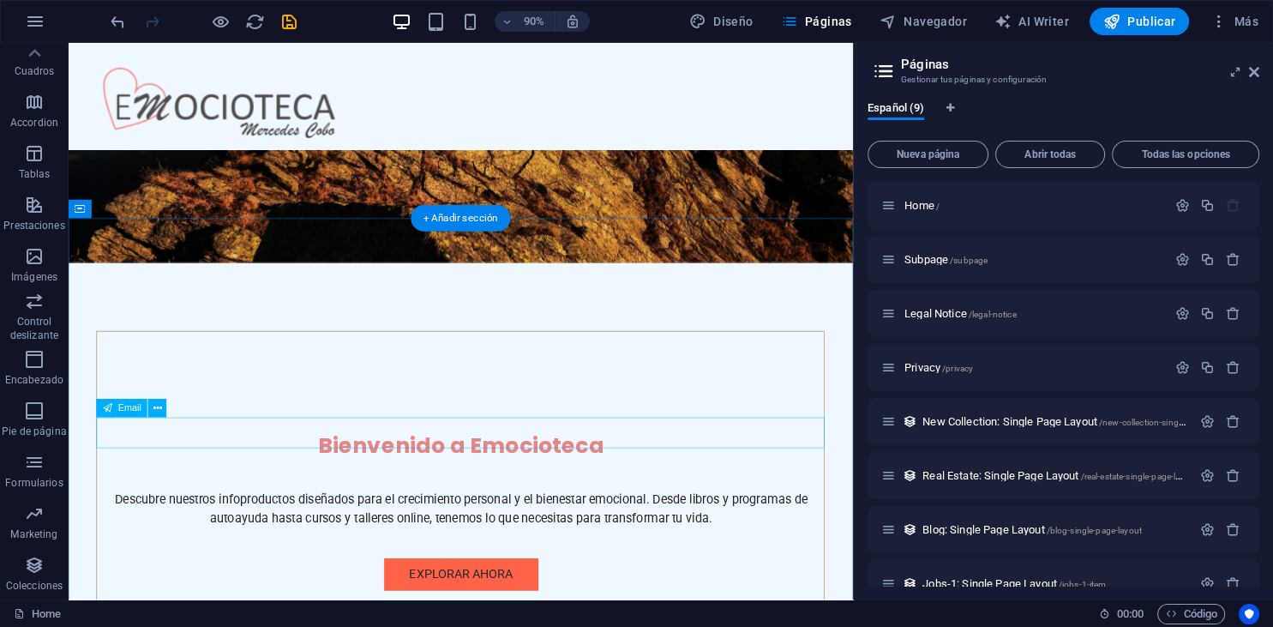
scroll to position [362, 0]
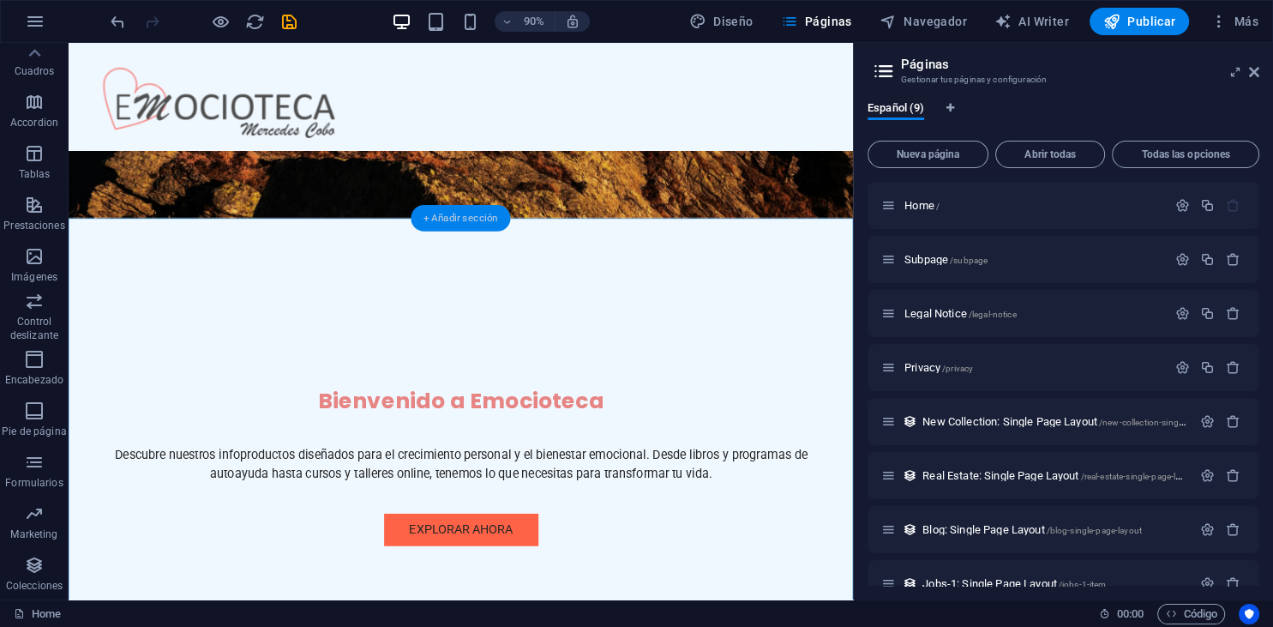
drag, startPoint x: 470, startPoint y: 218, endPoint x: 198, endPoint y: 319, distance: 289.9
click at [470, 218] on div "+ Añadir sección" at bounding box center [460, 218] width 99 height 27
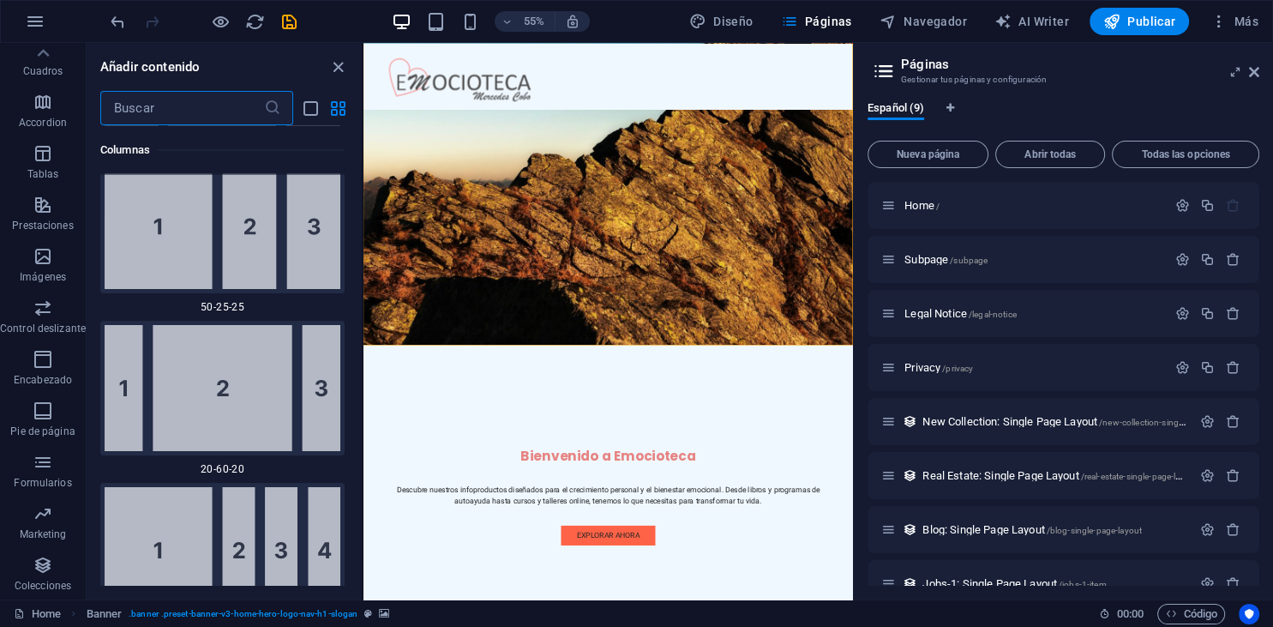
scroll to position [3233, 0]
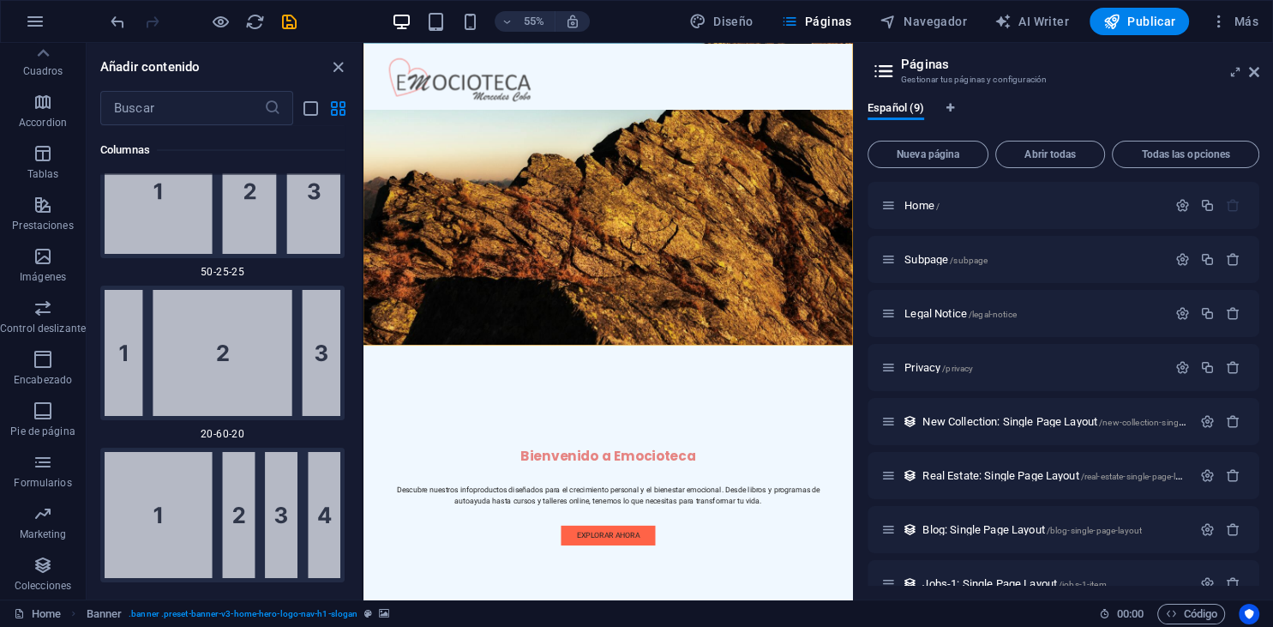
drag, startPoint x: 310, startPoint y: 280, endPoint x: 544, endPoint y: 1063, distance: 816.8
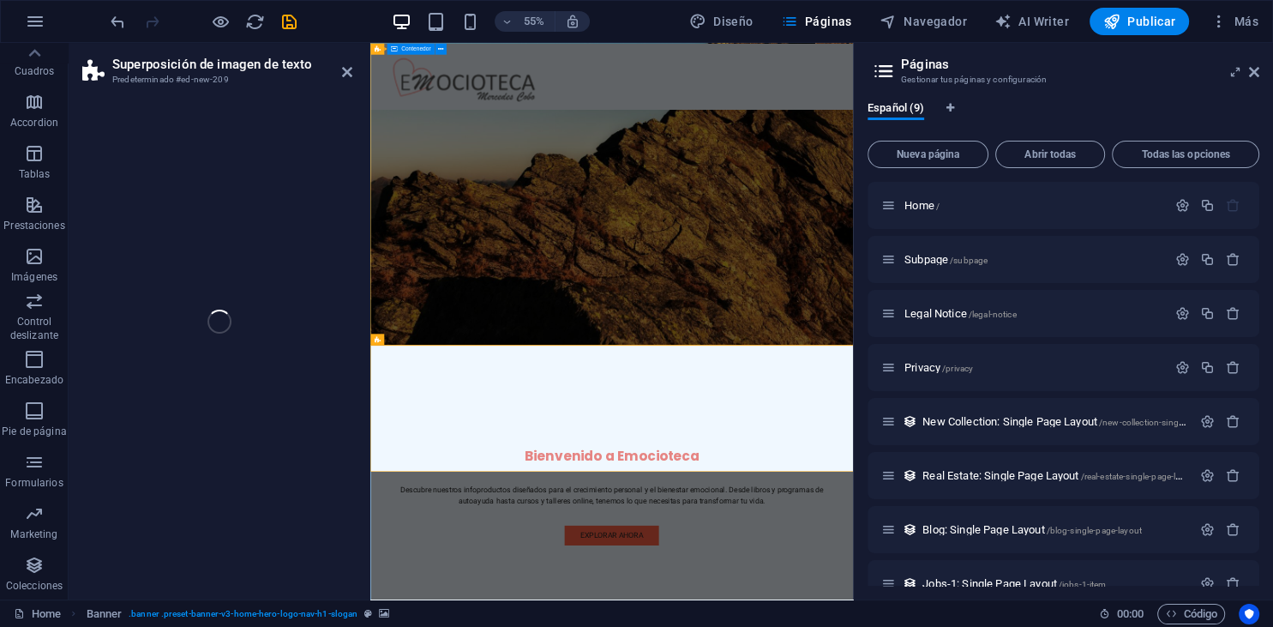
scroll to position [215, 0]
select select "rem"
select select "px"
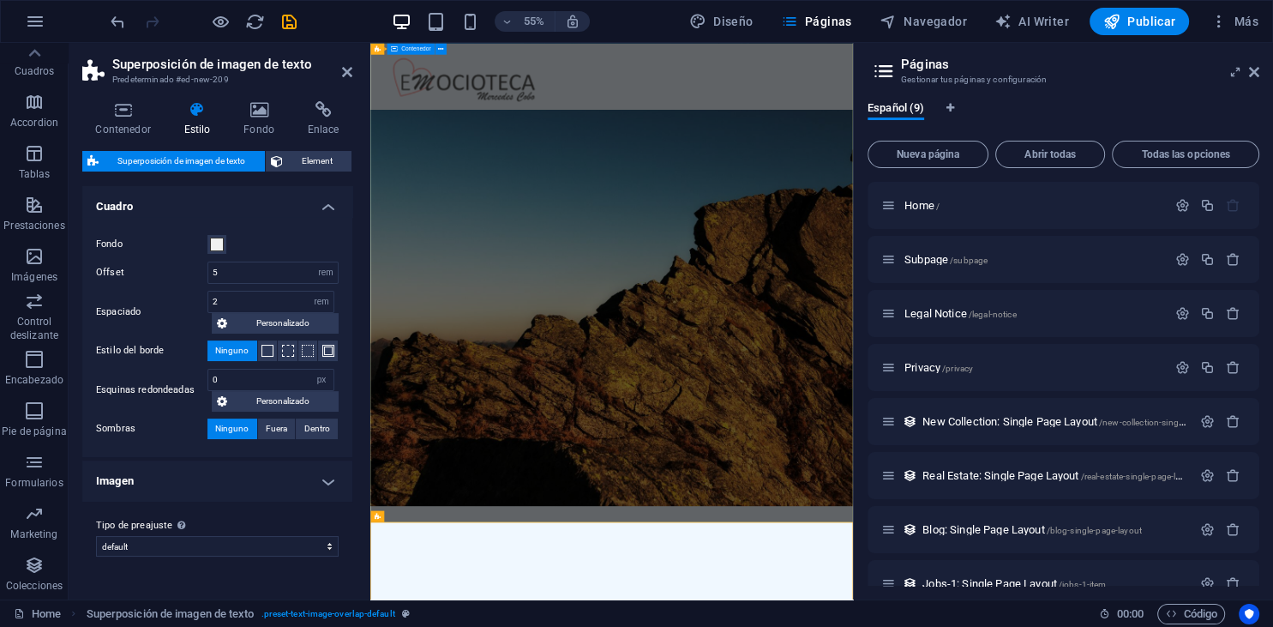
scroll to position [0, 0]
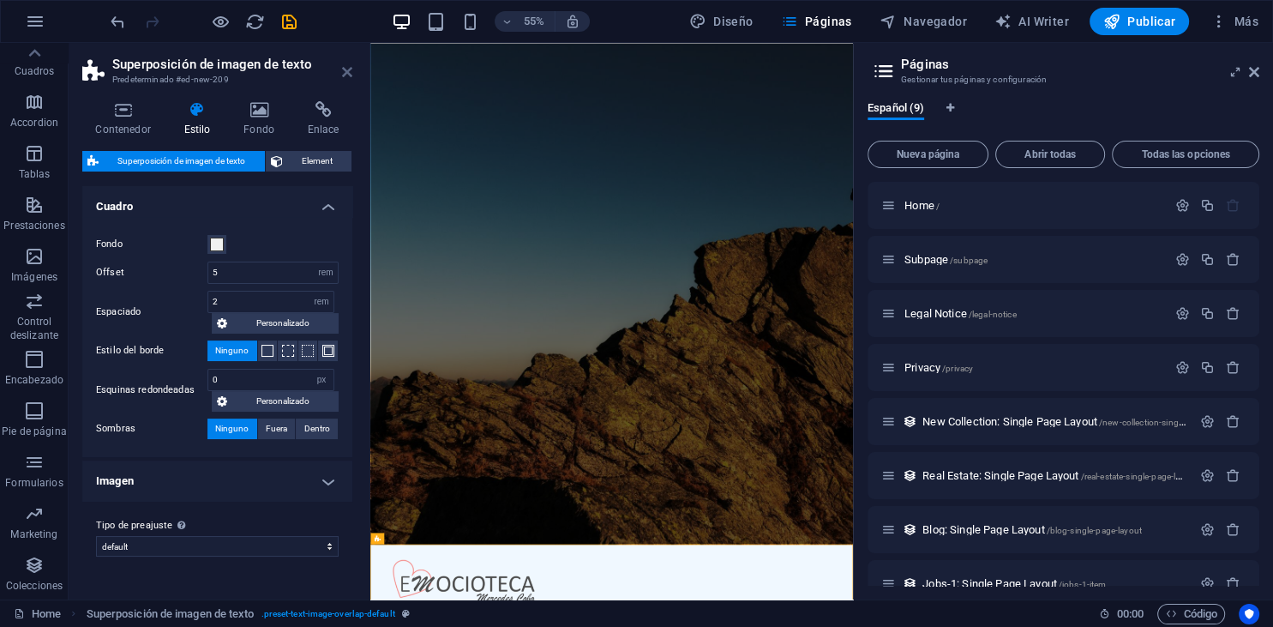
click at [343, 69] on icon at bounding box center [347, 72] width 10 height 14
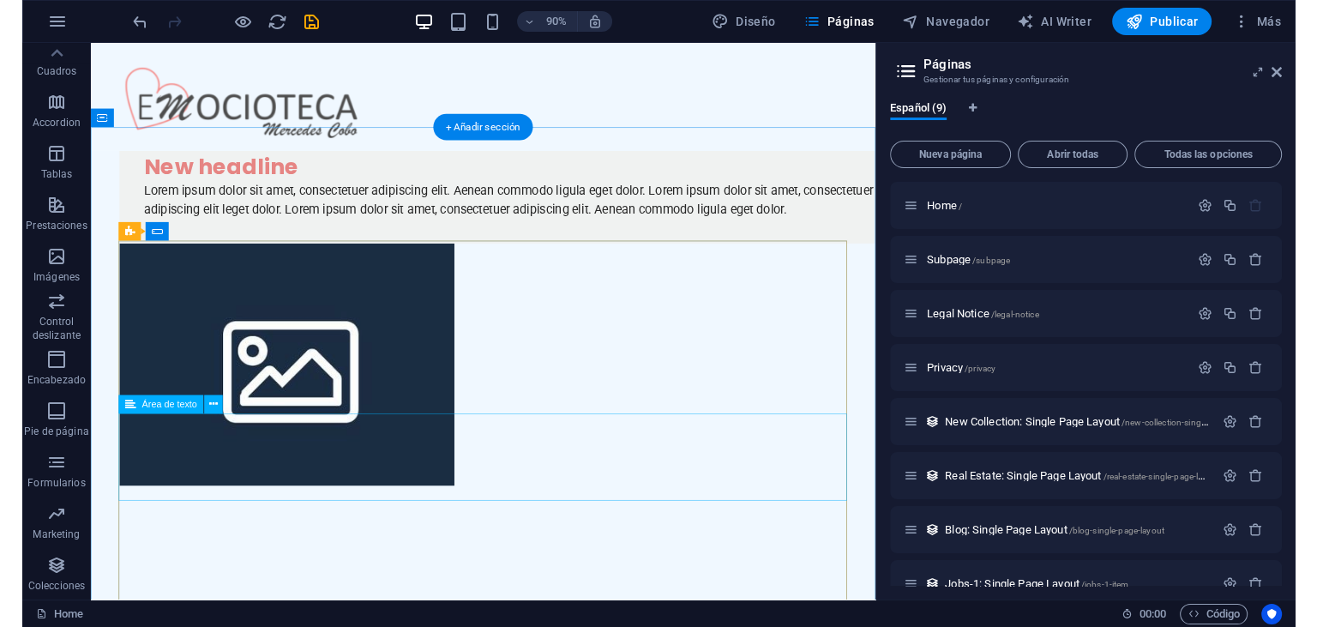
scroll to position [983, 0]
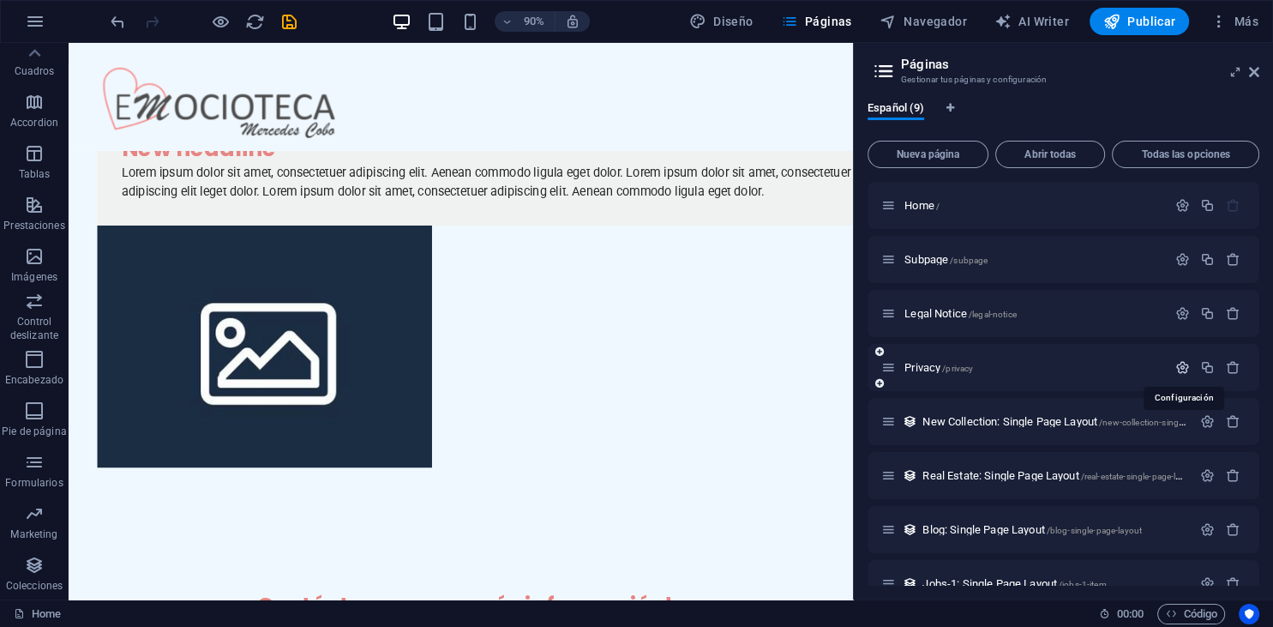
click at [1181, 364] on icon "button" at bounding box center [1182, 367] width 15 height 15
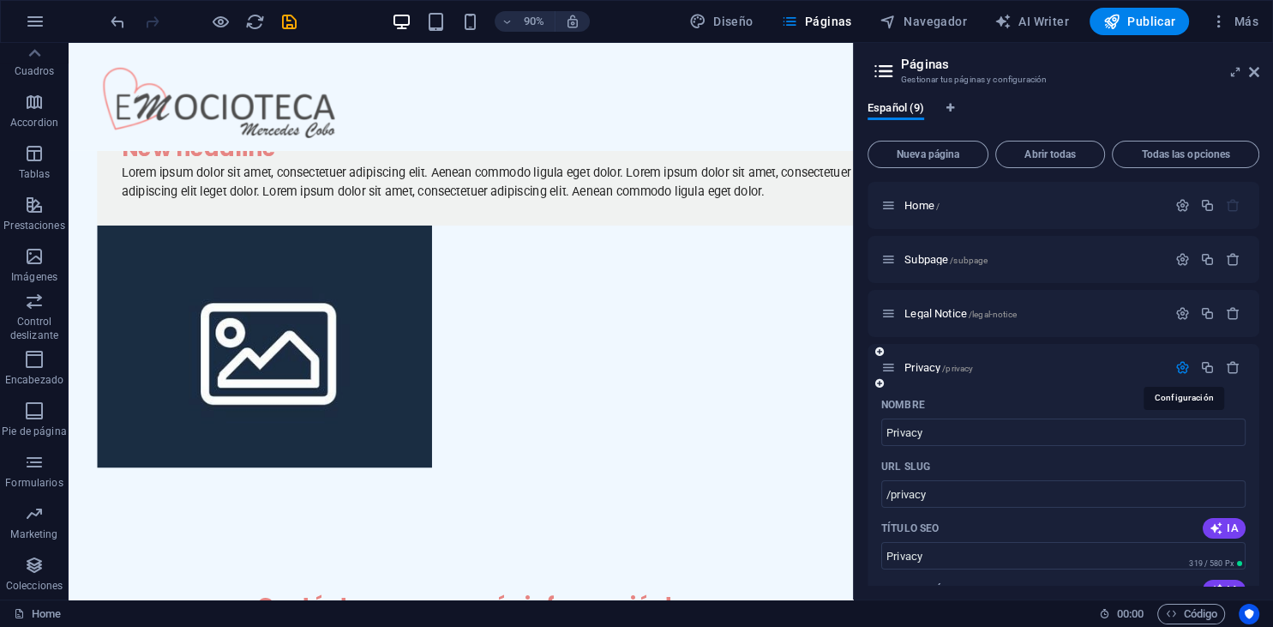
click at [1181, 365] on icon "button" at bounding box center [1182, 367] width 15 height 15
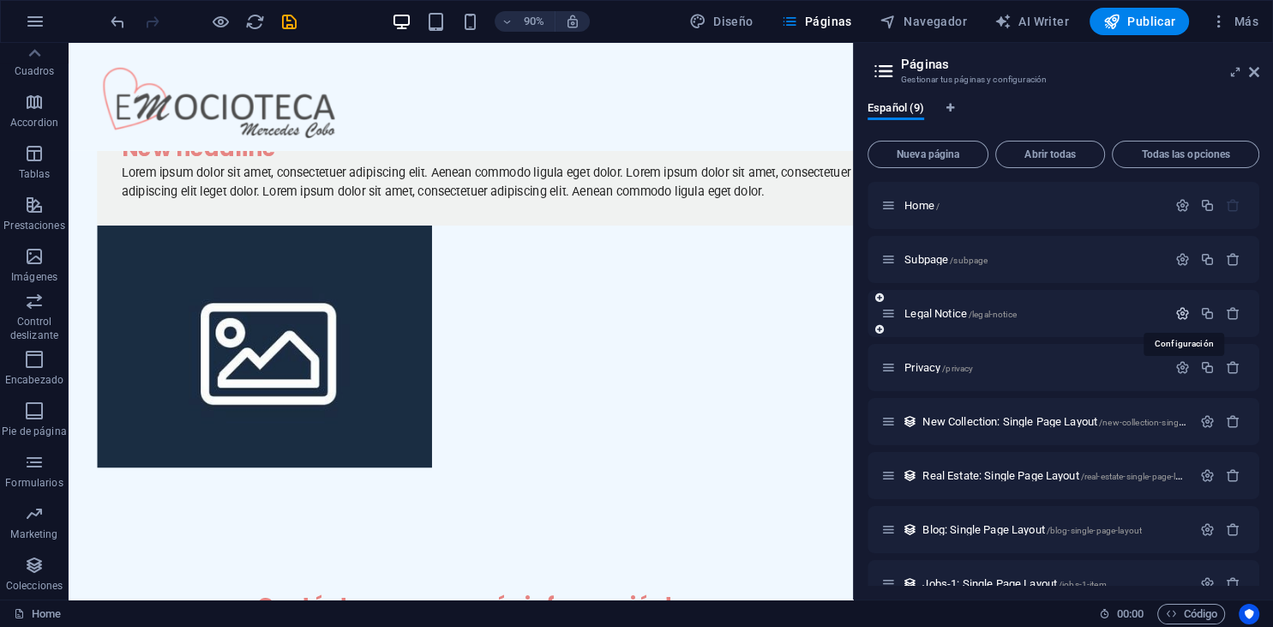
click at [1185, 311] on icon "button" at bounding box center [1182, 313] width 15 height 15
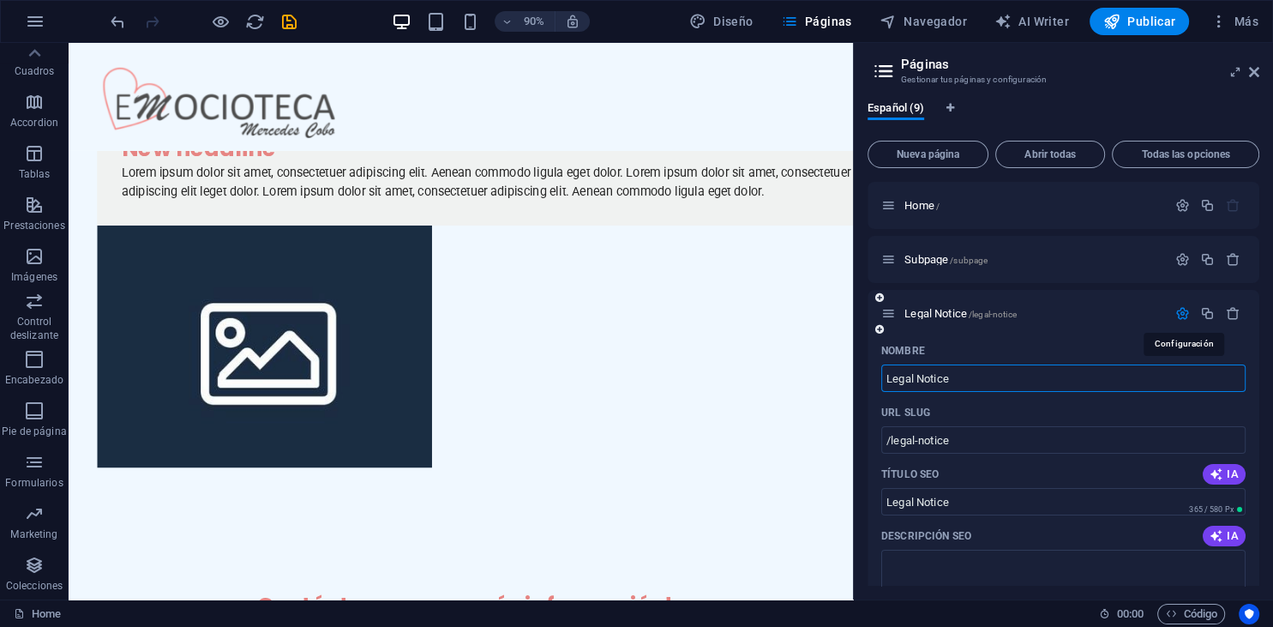
click at [1185, 311] on icon "button" at bounding box center [1182, 313] width 15 height 15
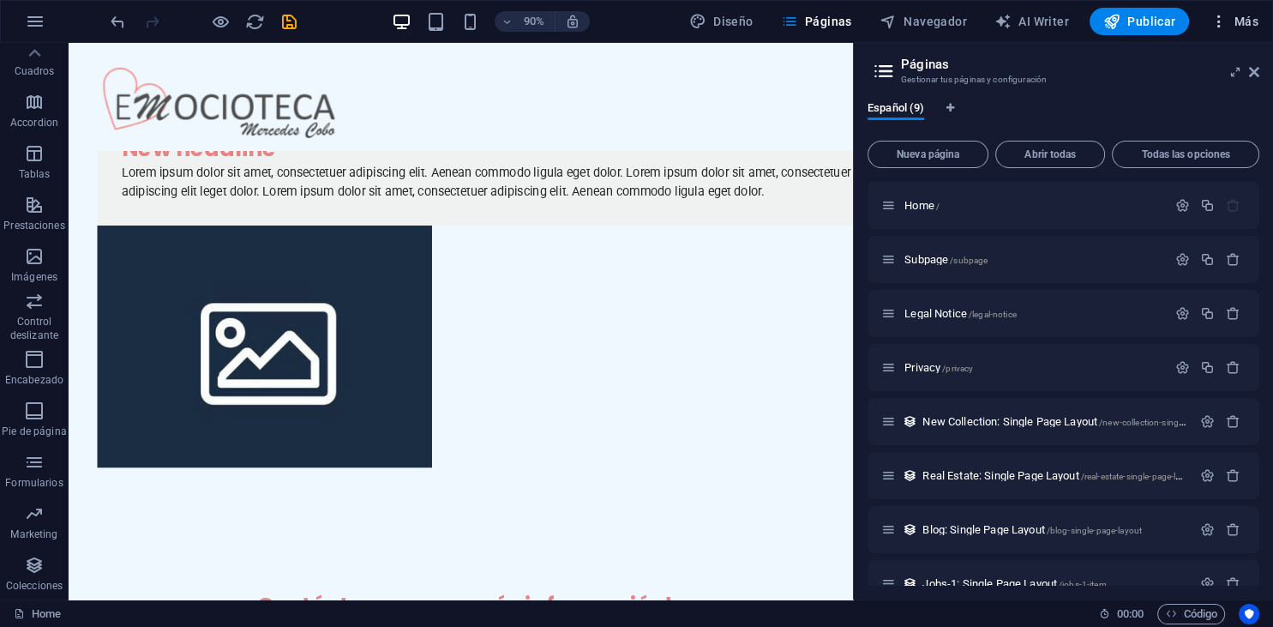
click at [1219, 19] on icon "button" at bounding box center [1217, 21] width 17 height 17
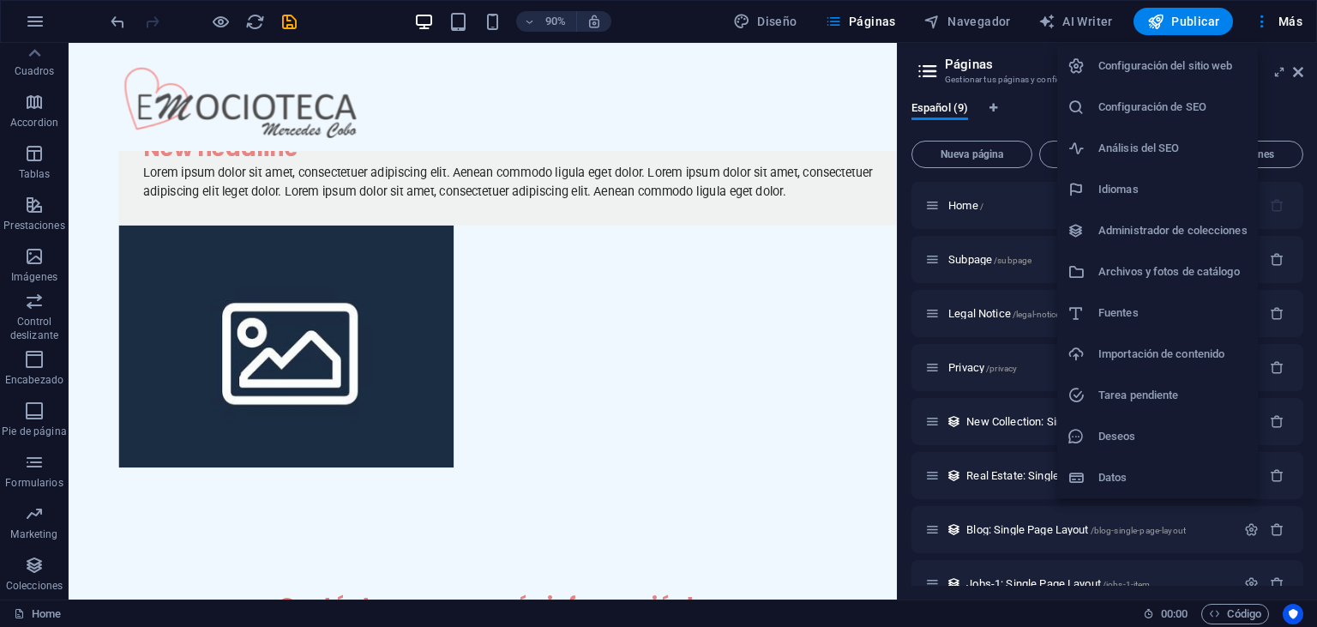
scroll to position [953, 0]
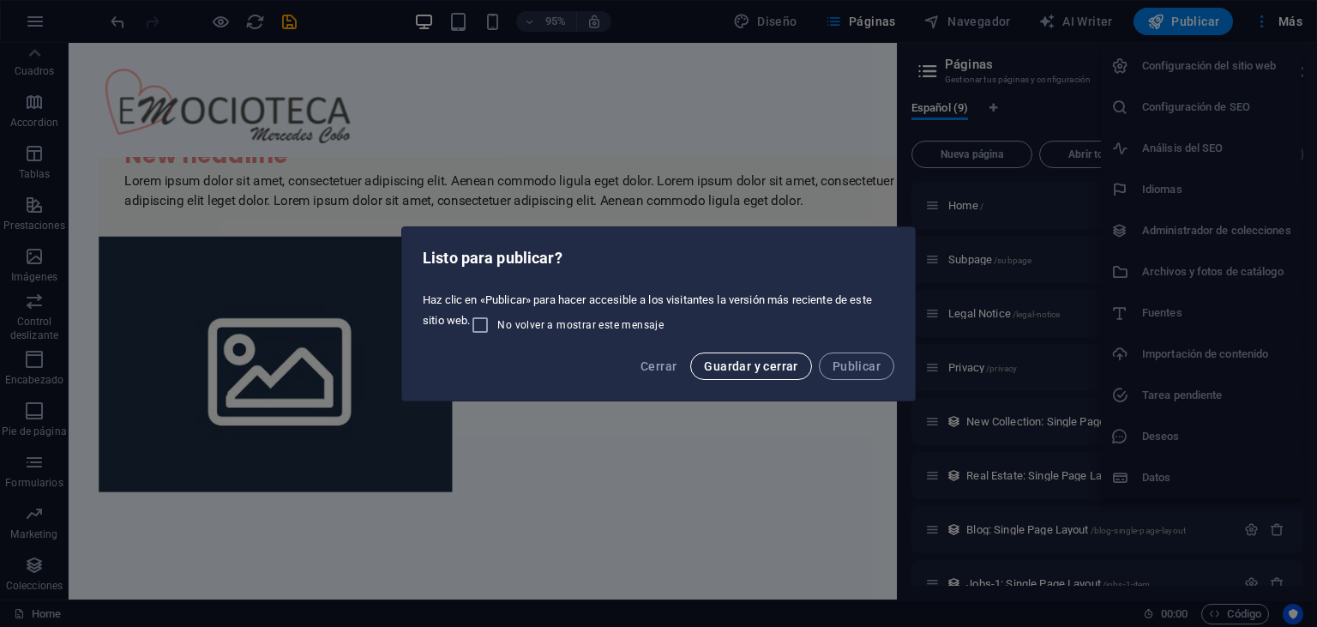
click at [763, 369] on span "Guardar y cerrar" at bounding box center [750, 366] width 93 height 14
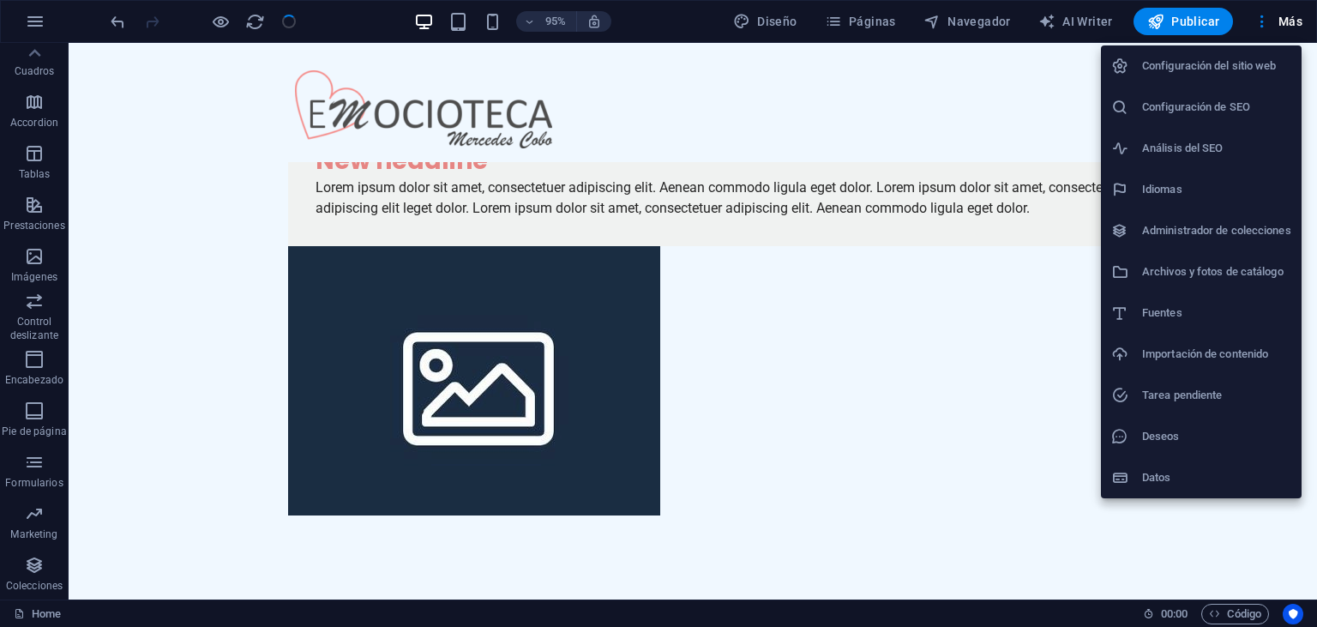
checkbox input "false"
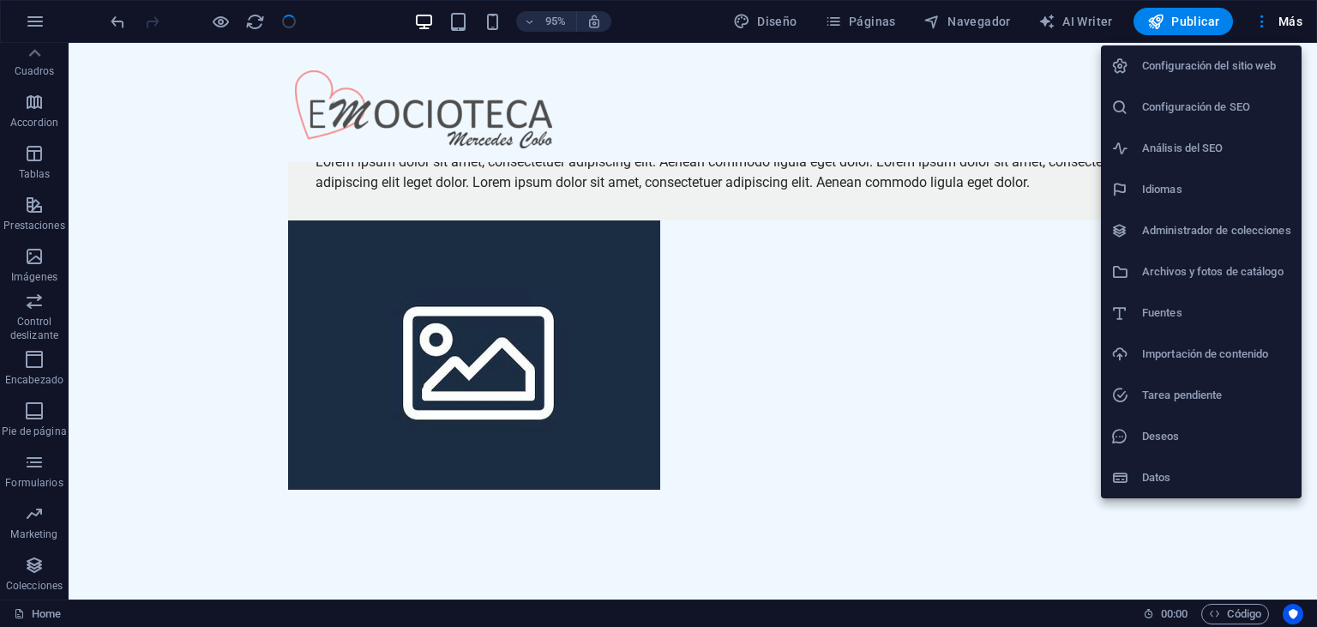
scroll to position [927, 0]
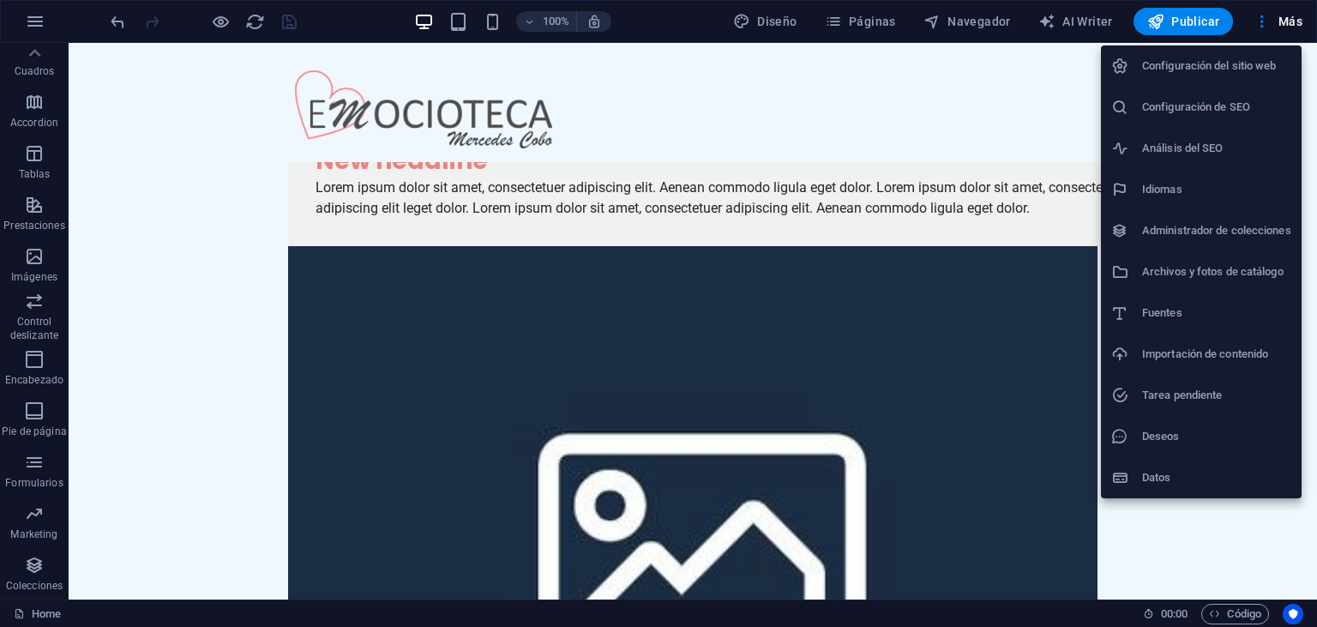
click at [1171, 557] on div at bounding box center [658, 313] width 1317 height 627
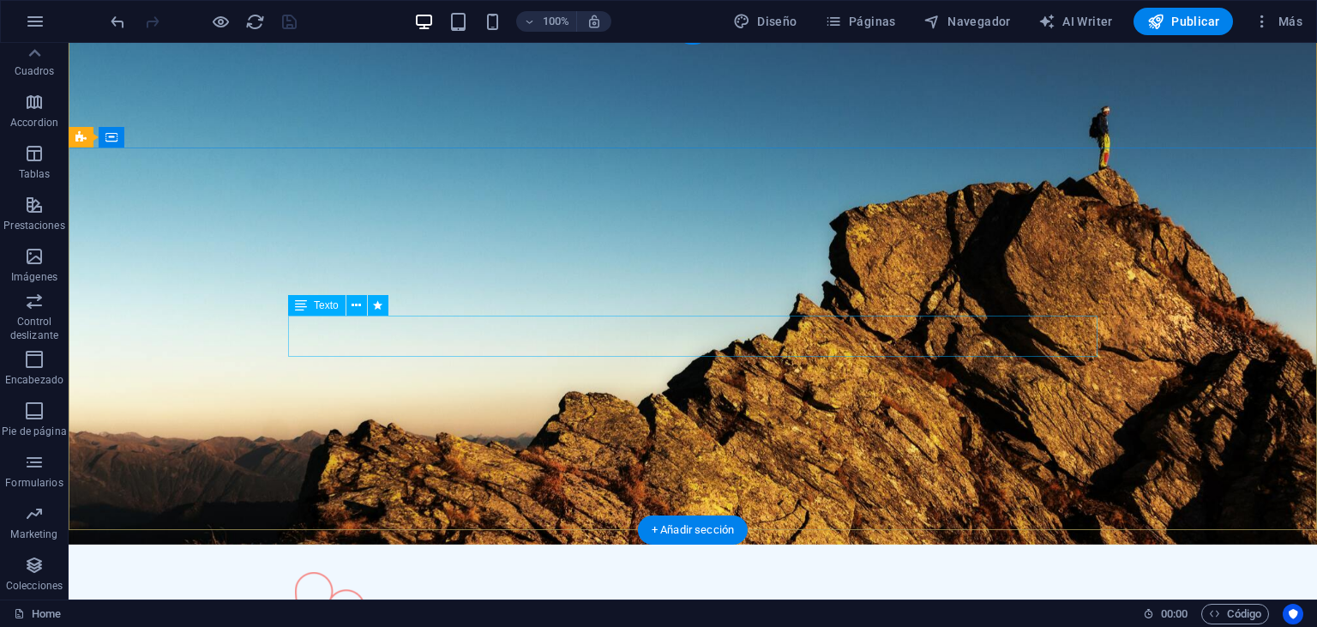
scroll to position [0, 0]
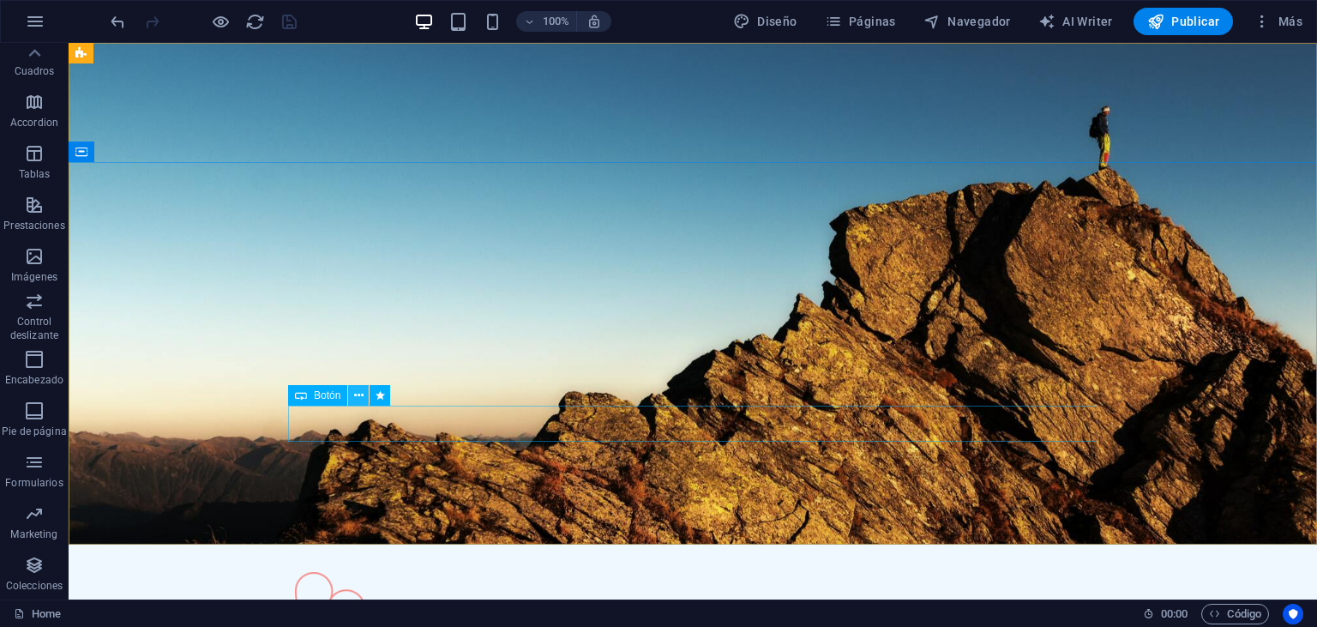
click at [355, 397] on icon at bounding box center [358, 396] width 9 height 18
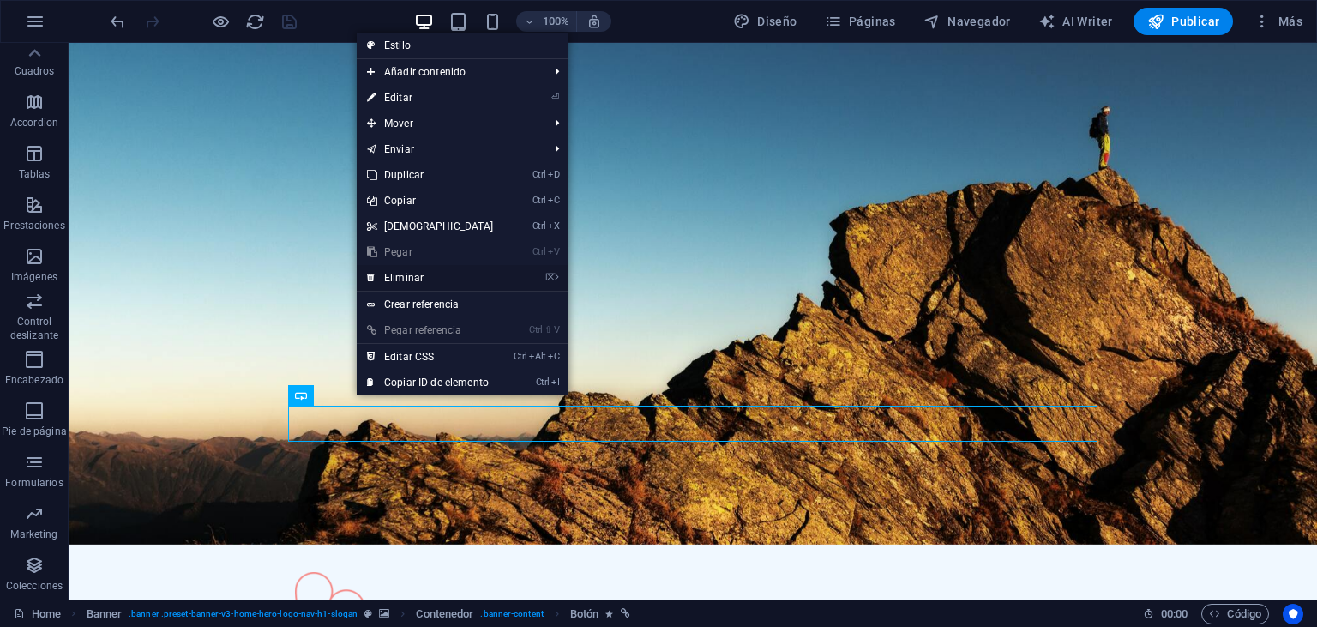
click at [402, 282] on link "⌦ Eliminar" at bounding box center [430, 278] width 147 height 26
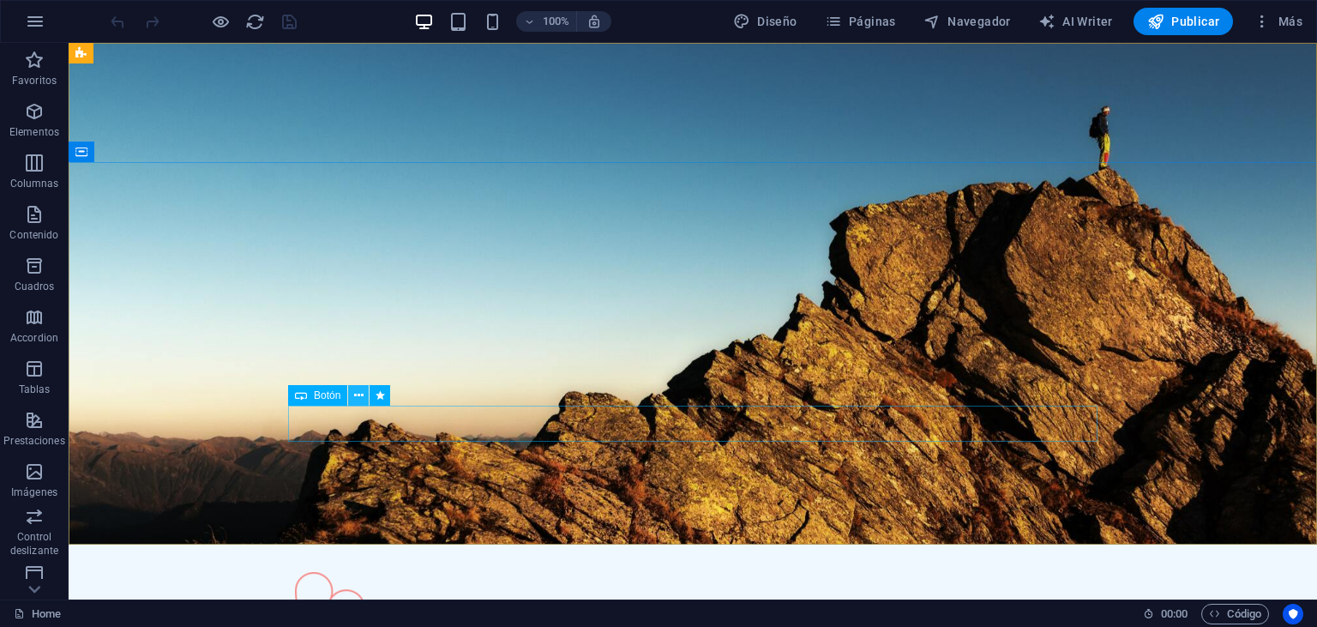
click at [356, 393] on icon at bounding box center [358, 396] width 9 height 18
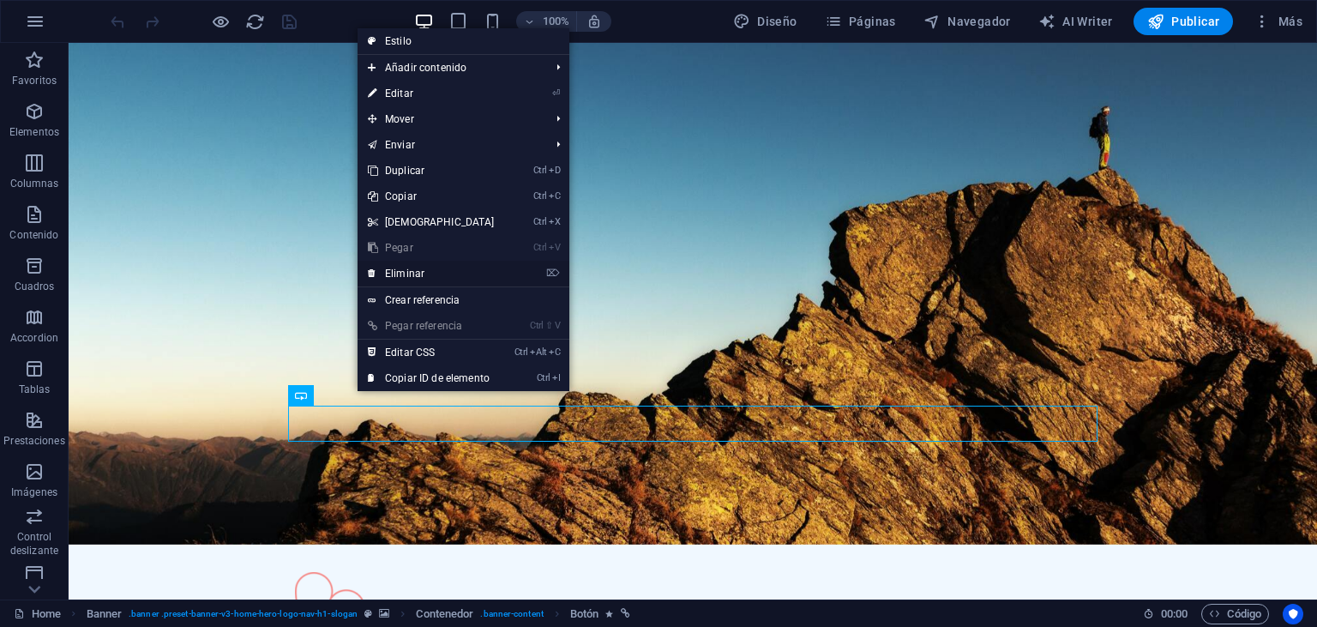
click at [398, 273] on link "⌦ Eliminar" at bounding box center [430, 274] width 147 height 26
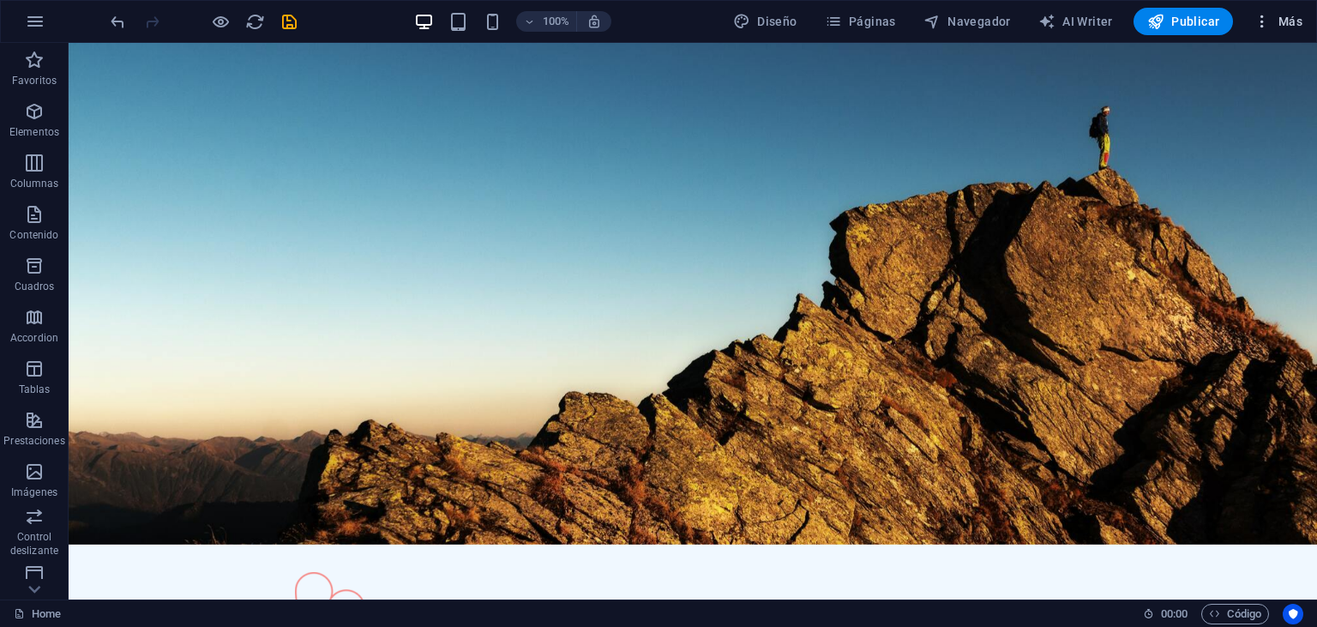
click at [1262, 23] on icon "button" at bounding box center [1261, 21] width 17 height 17
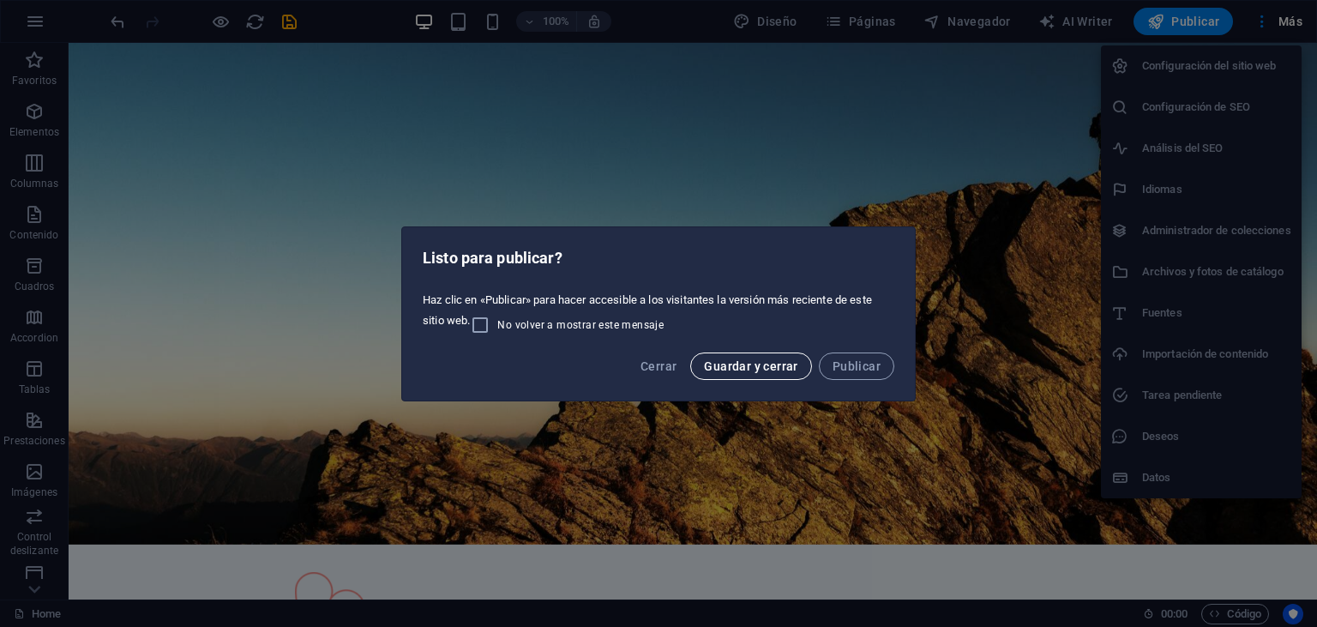
click at [729, 367] on span "Guardar y cerrar" at bounding box center [750, 366] width 93 height 14
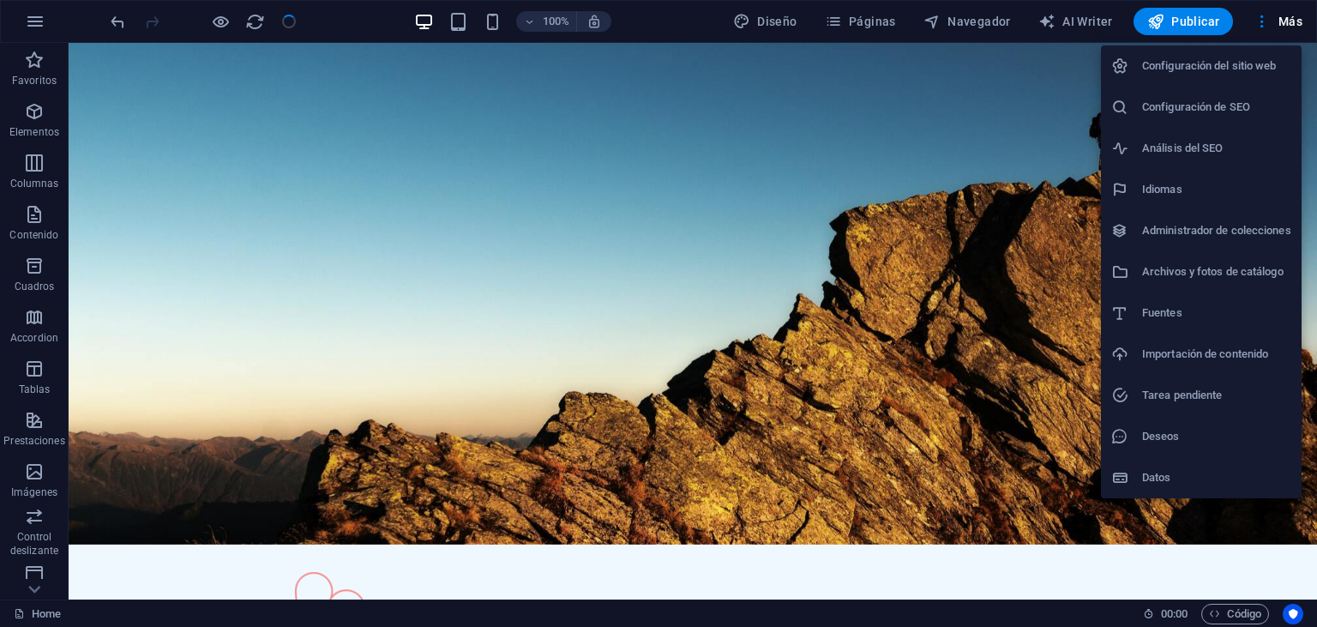
checkbox input "false"
